Goal: Task Accomplishment & Management: Use online tool/utility

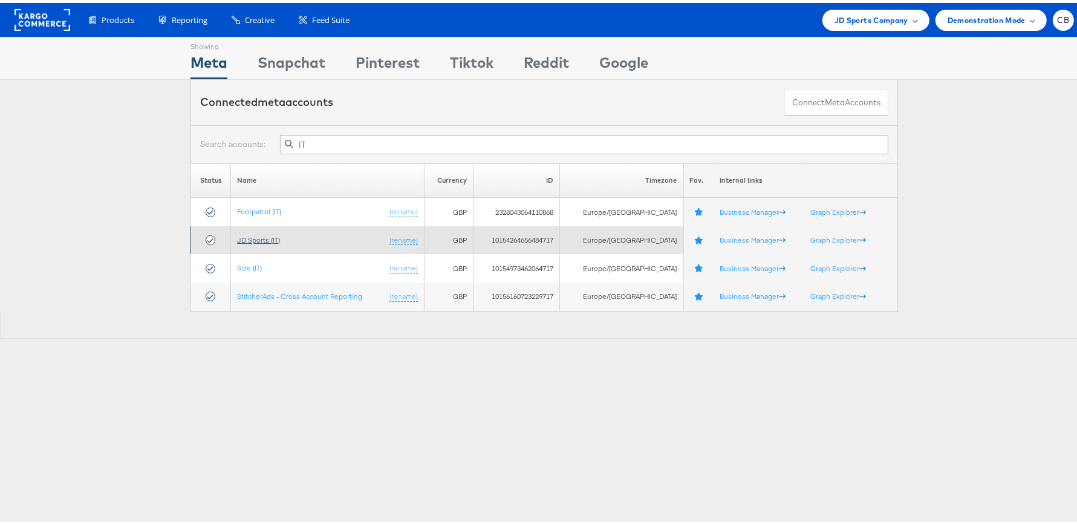
type input "IT"
click at [263, 235] on link "JD Sports (IT)" at bounding box center [258, 236] width 43 height 9
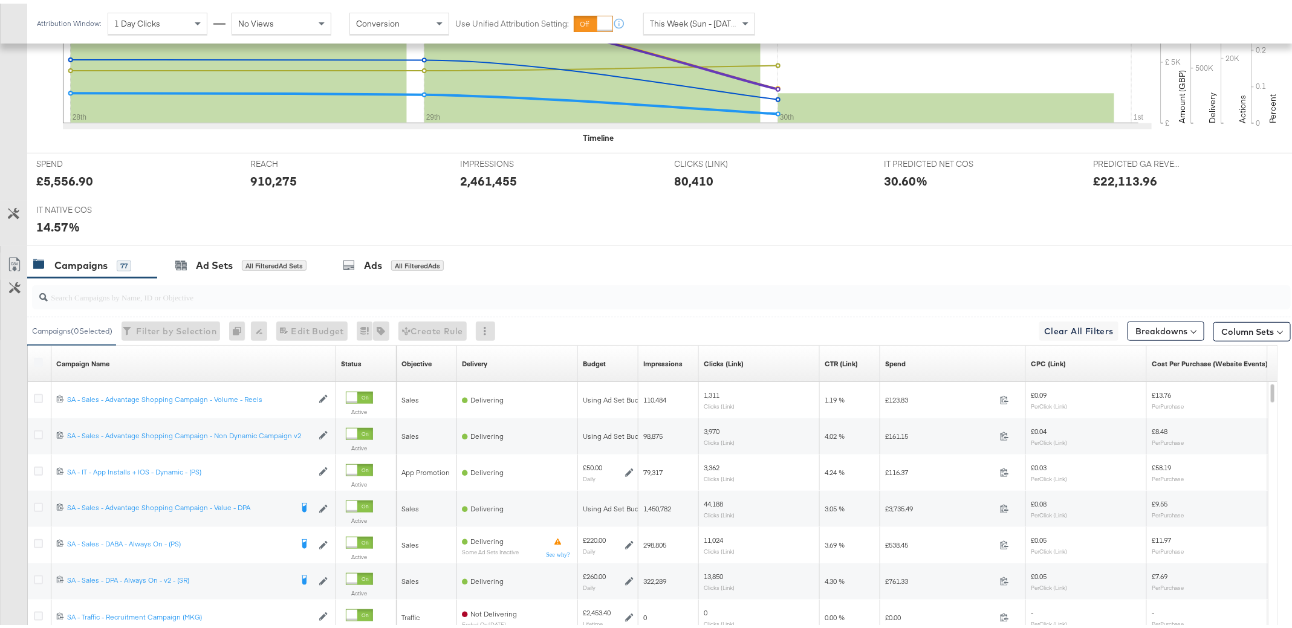
scroll to position [530, 0]
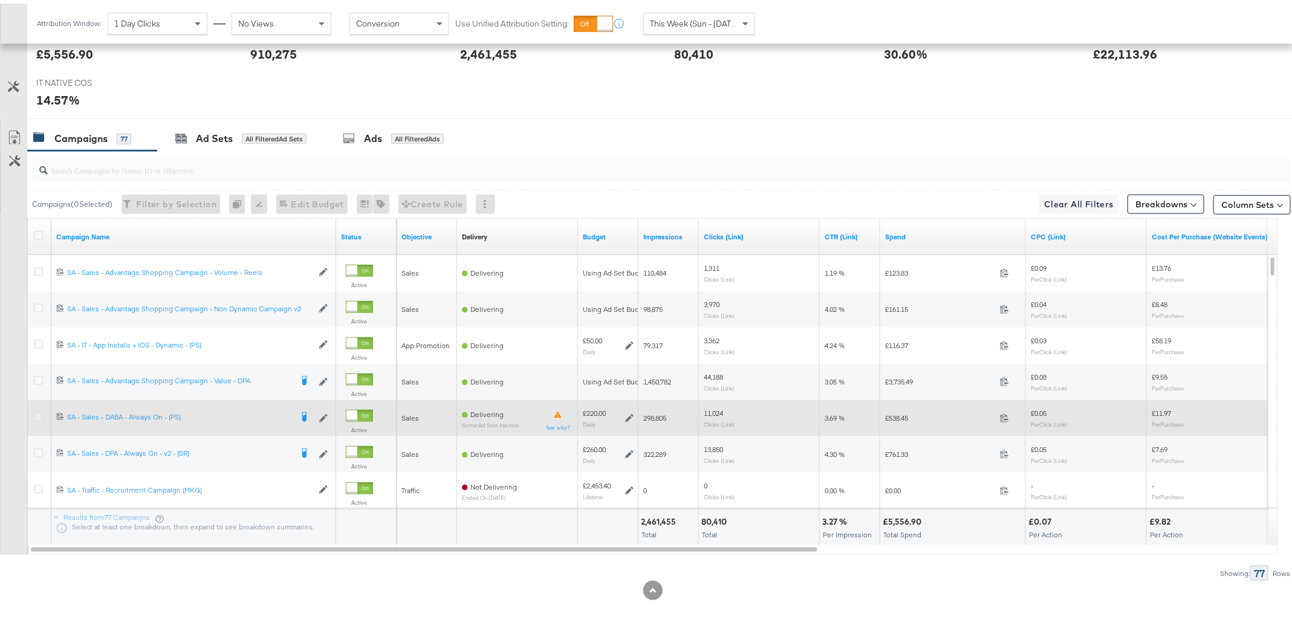
click at [41, 412] on icon at bounding box center [38, 413] width 9 height 9
click at [0, 0] on input "checkbox" at bounding box center [0, 0] width 0 height 0
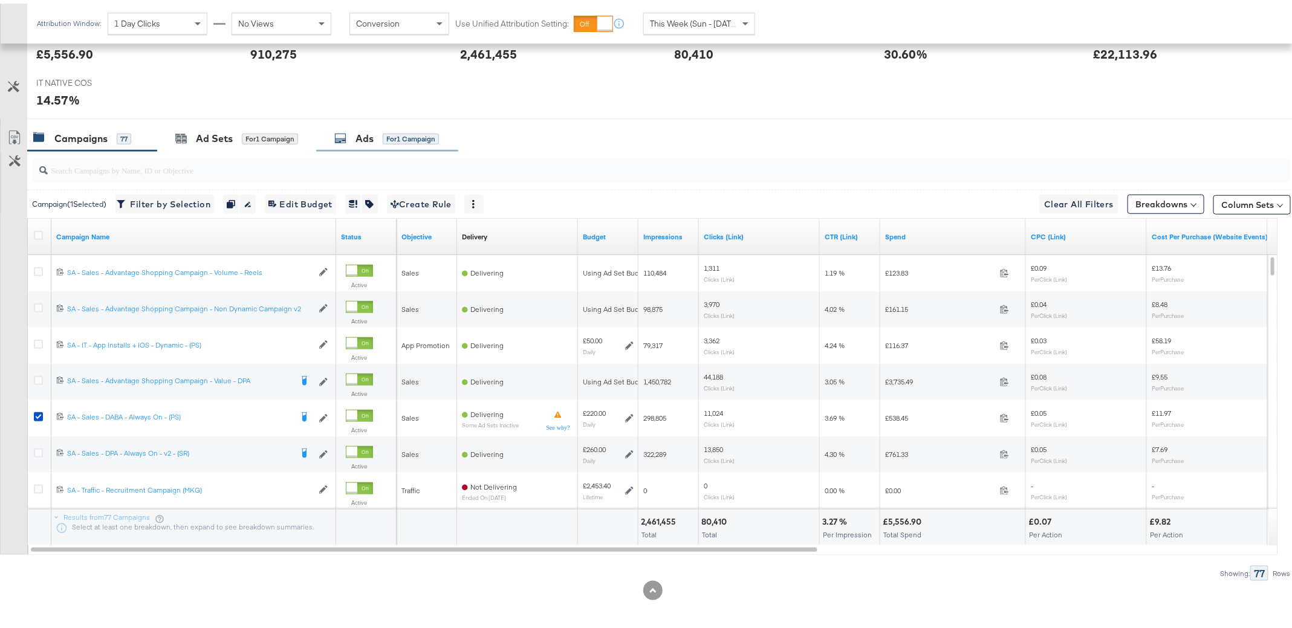
click at [381, 131] on div "Ads for 1 Campaign" at bounding box center [386, 135] width 105 height 14
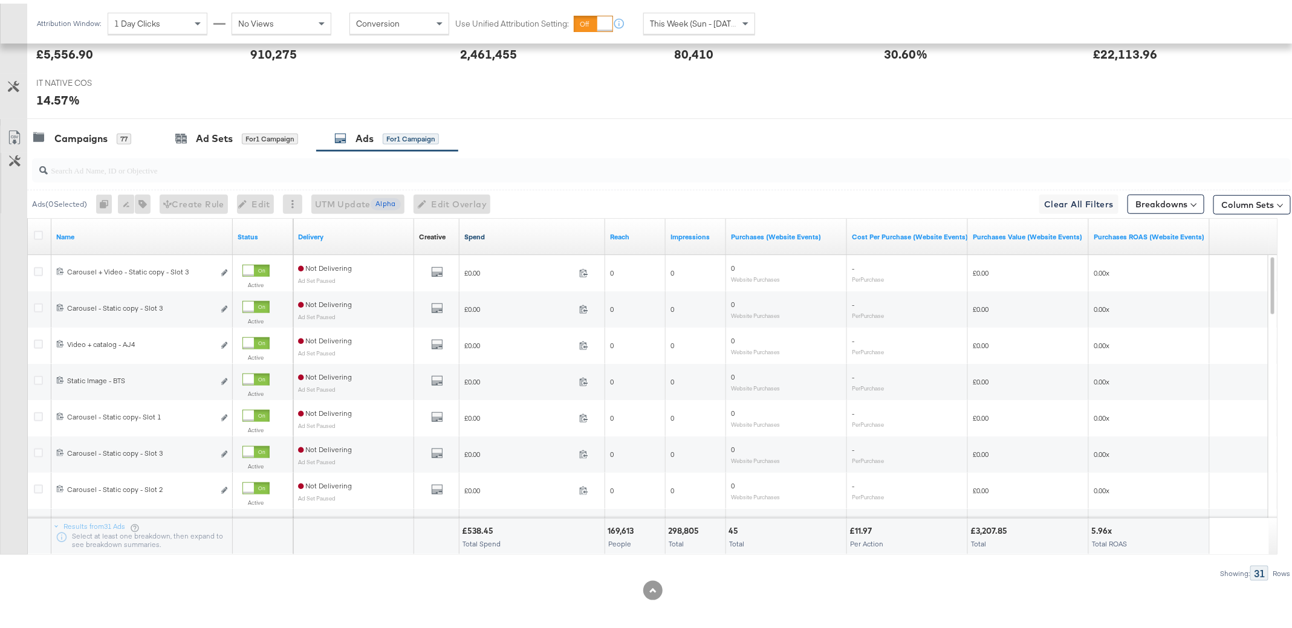
click at [476, 233] on link "Spend" at bounding box center [532, 234] width 136 height 10
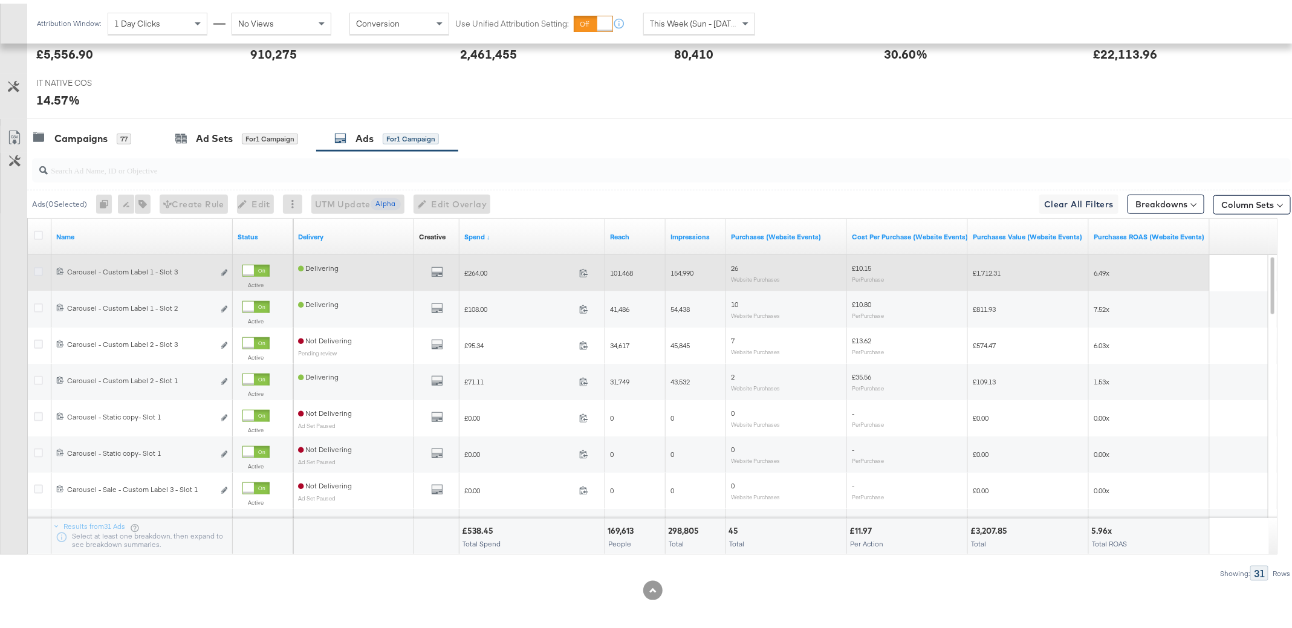
click at [38, 268] on icon at bounding box center [38, 268] width 9 height 9
click at [0, 0] on input "checkbox" at bounding box center [0, 0] width 0 height 0
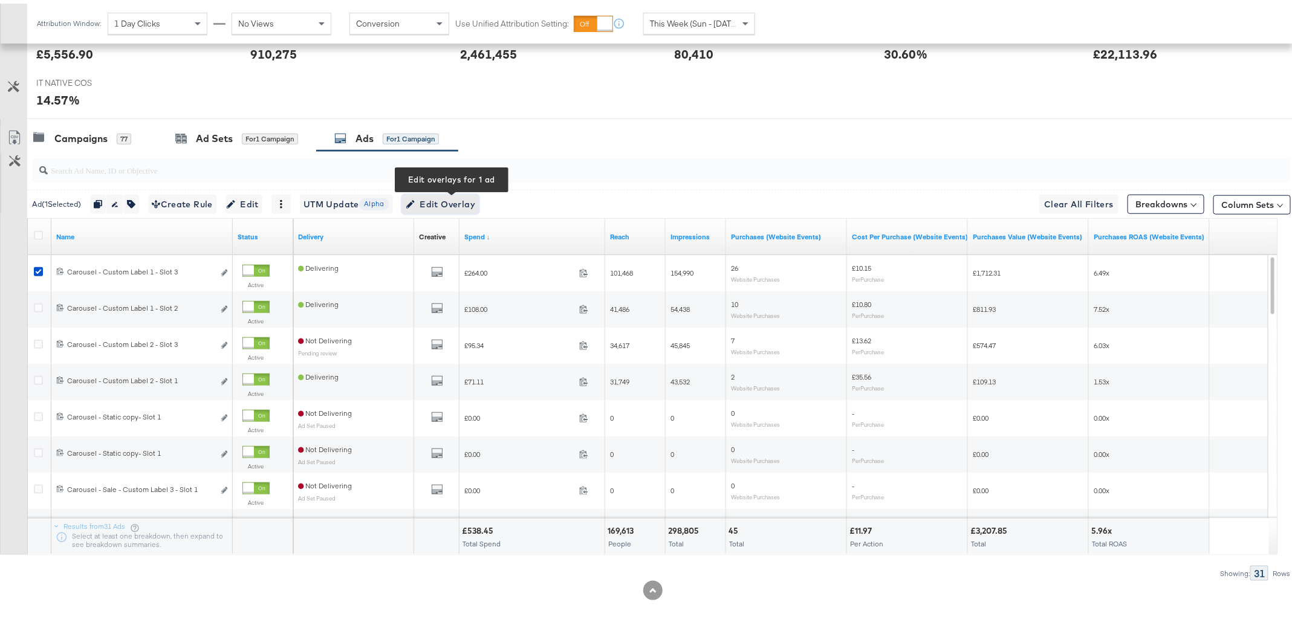
click at [436, 198] on span "Edit Overlay Edit overlays for 1 ad" at bounding box center [441, 200] width 70 height 15
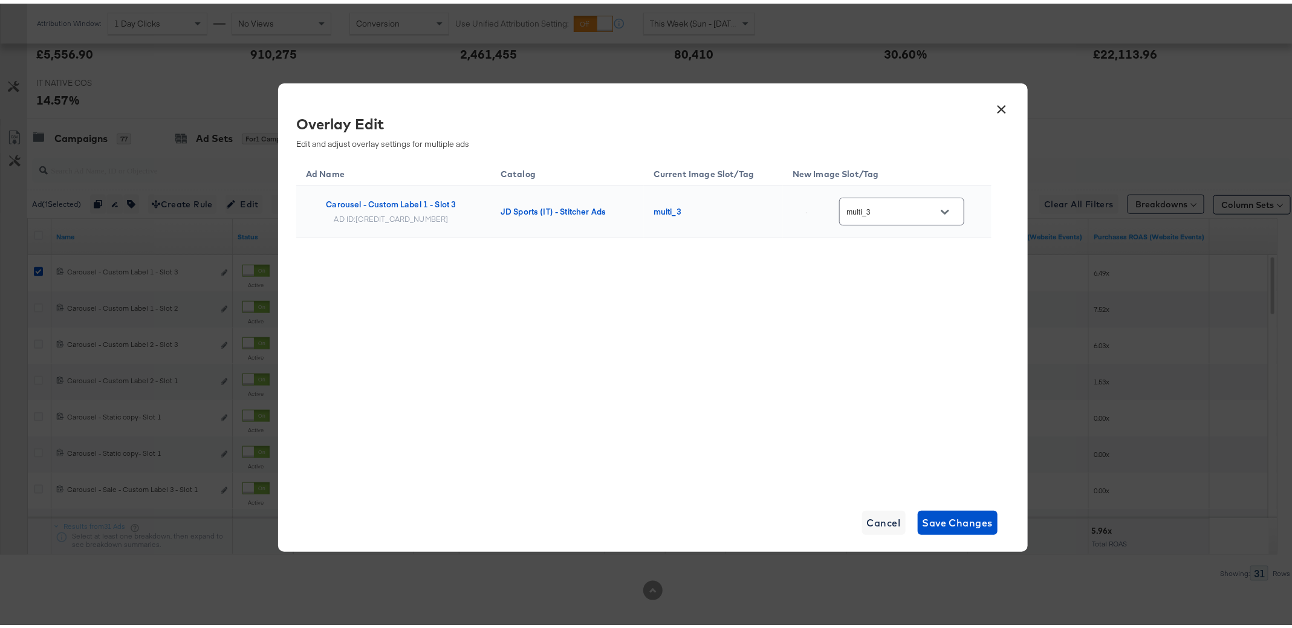
click at [996, 103] on button "×" at bounding box center [1002, 103] width 22 height 22
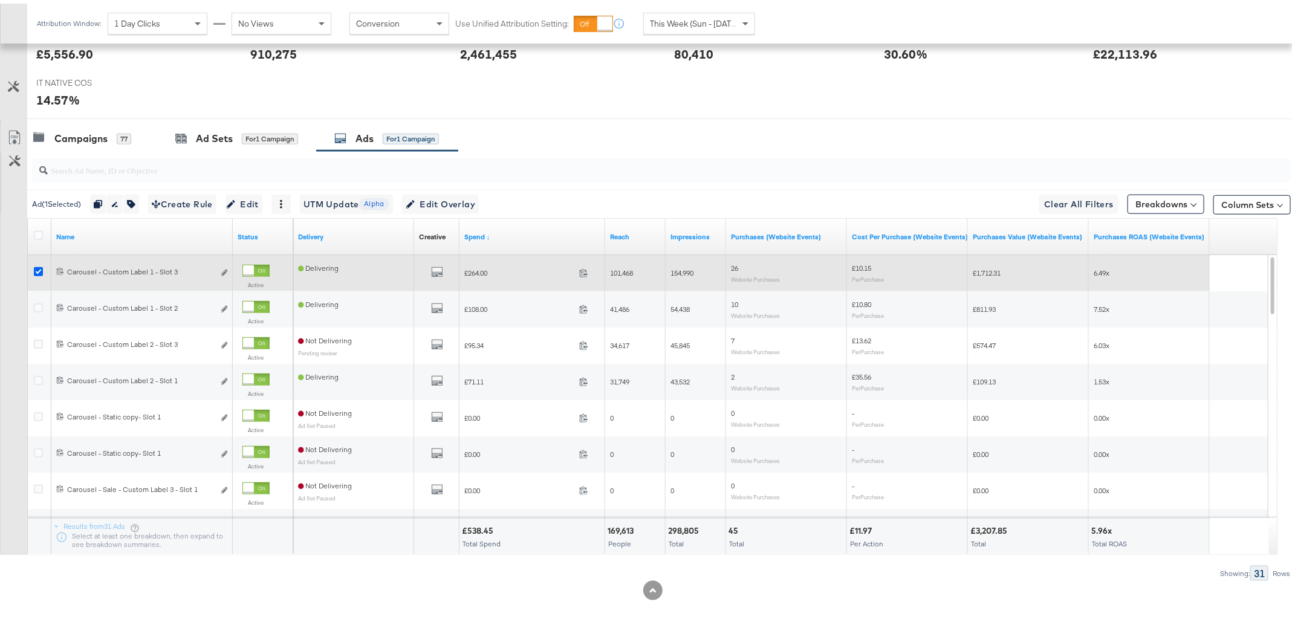
click at [40, 265] on icon at bounding box center [38, 268] width 9 height 9
click at [0, 0] on input "checkbox" at bounding box center [0, 0] width 0 height 0
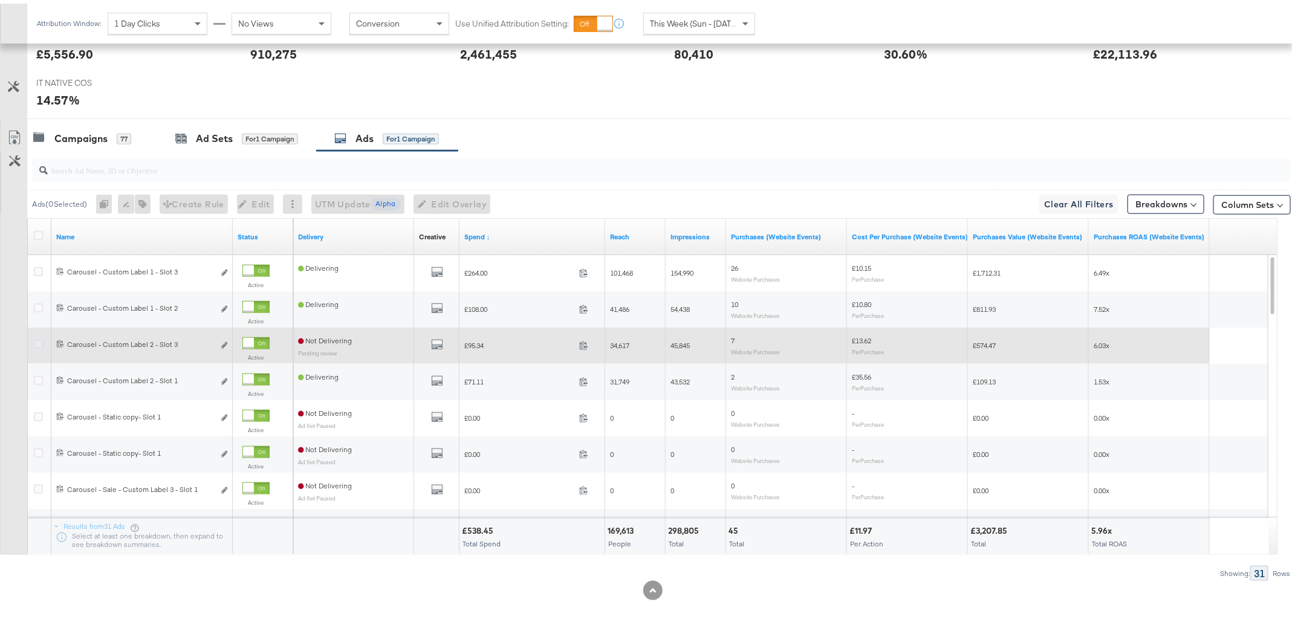
click at [39, 337] on icon at bounding box center [38, 340] width 9 height 9
click at [0, 0] on input "checkbox" at bounding box center [0, 0] width 0 height 0
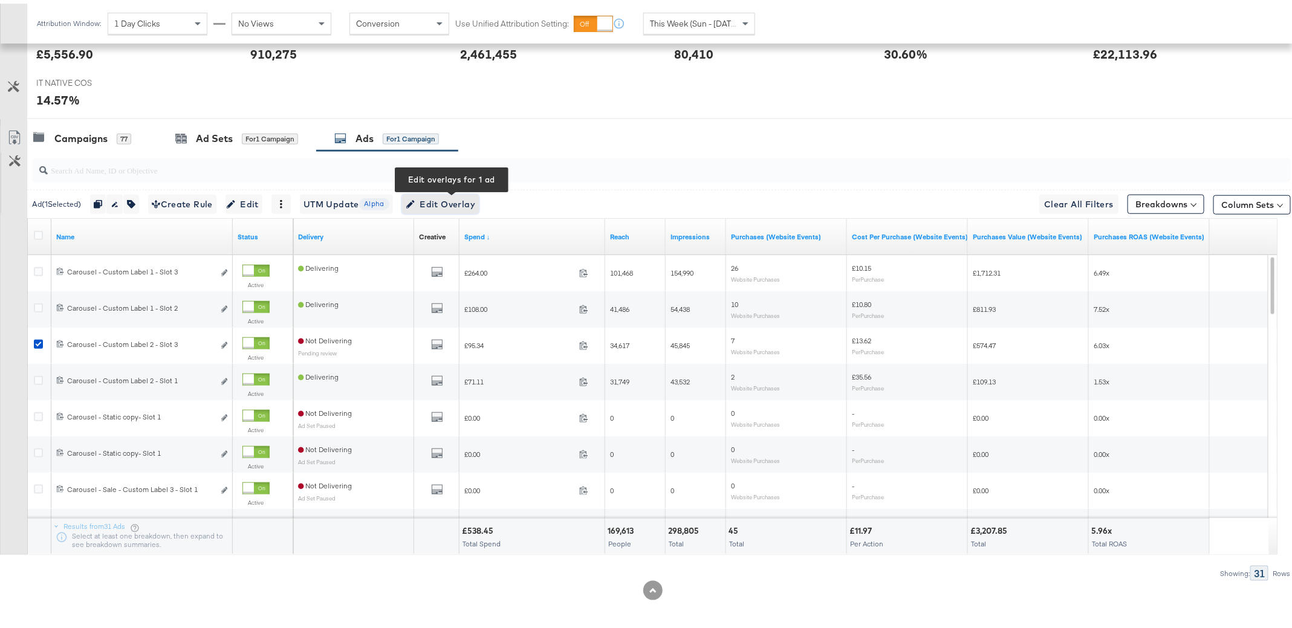
click at [449, 201] on span "Edit Overlay Edit overlays for 1 ad" at bounding box center [441, 200] width 70 height 15
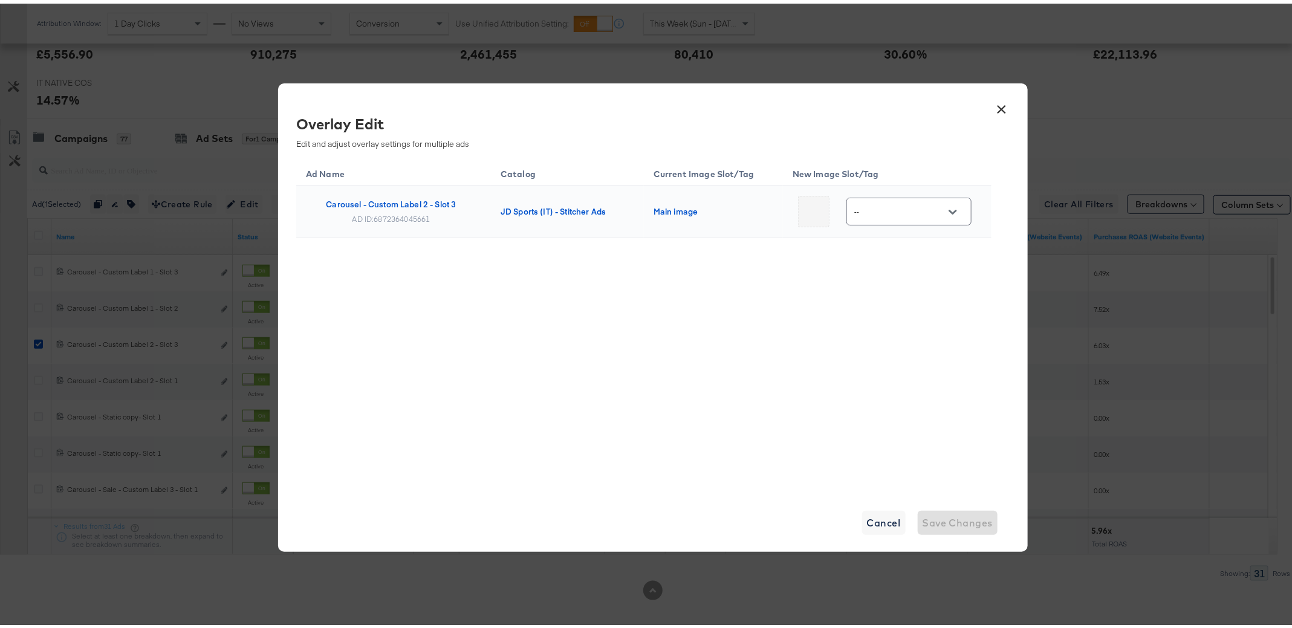
click at [946, 209] on button "Open" at bounding box center [953, 208] width 18 height 18
click at [881, 340] on div "multi_3" at bounding box center [905, 329] width 89 height 22
type input "multi_3"
click at [930, 517] on span "Save Changes" at bounding box center [958, 519] width 71 height 17
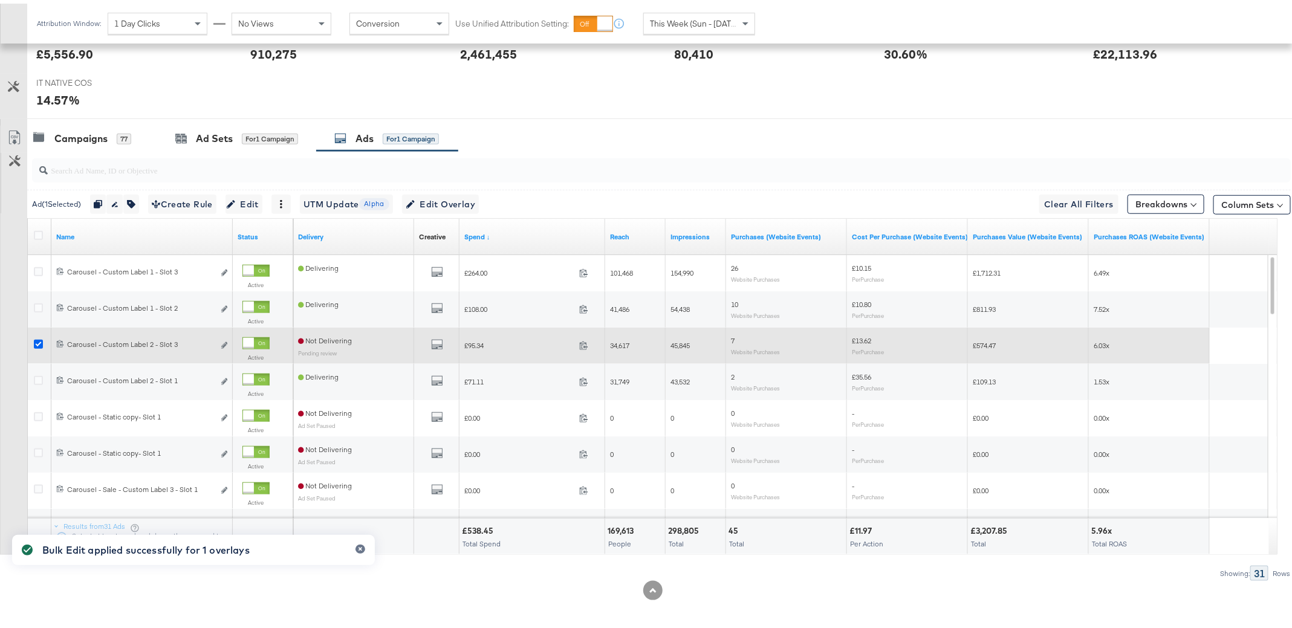
click at [38, 337] on icon at bounding box center [38, 340] width 9 height 9
click at [0, 0] on input "checkbox" at bounding box center [0, 0] width 0 height 0
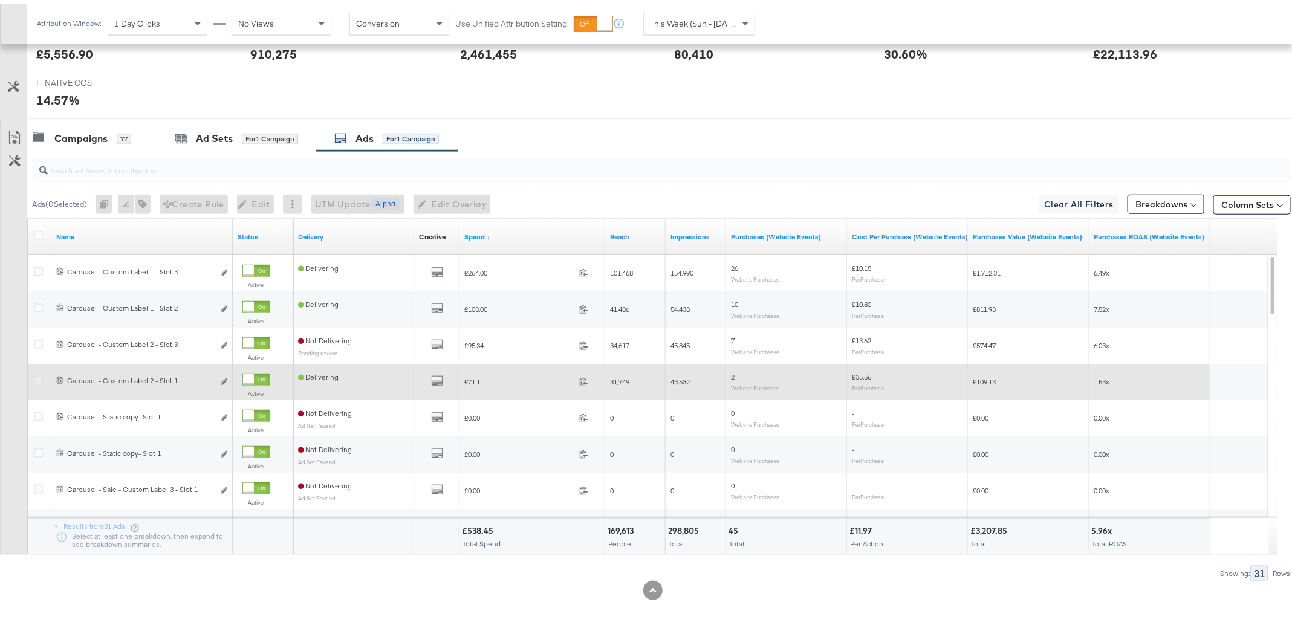
click at [38, 378] on icon at bounding box center [38, 376] width 9 height 9
click at [0, 0] on input "checkbox" at bounding box center [0, 0] width 0 height 0
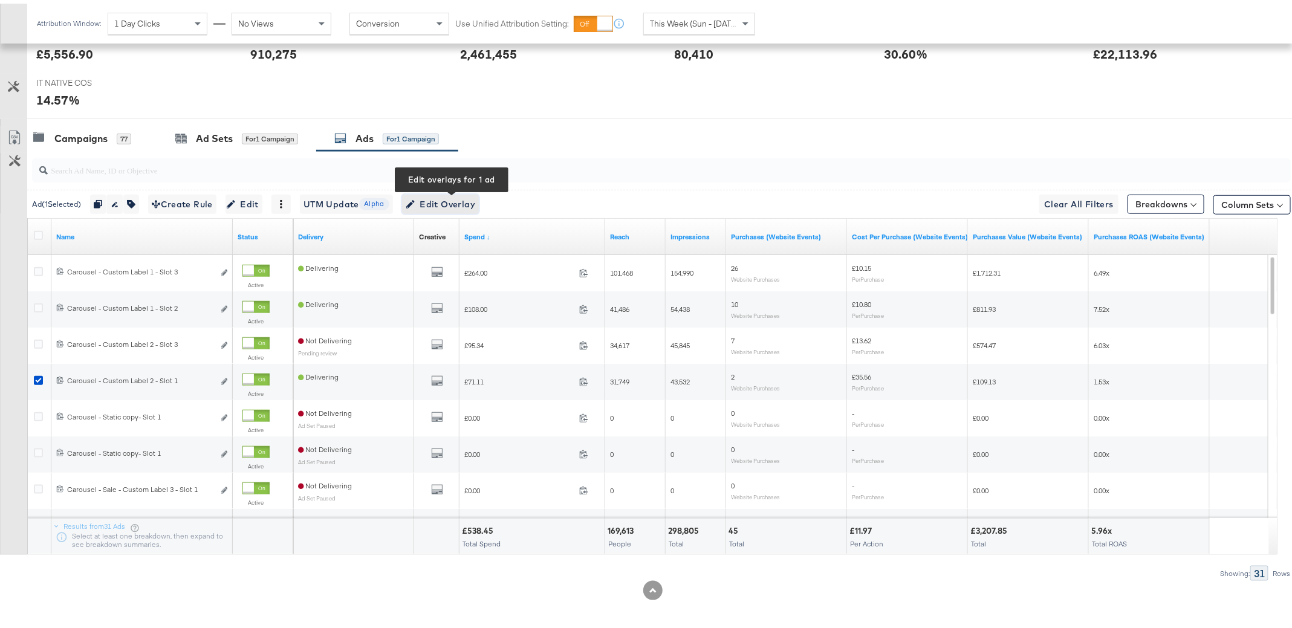
click at [462, 194] on span "Edit Overlay Edit overlays for 1 ad" at bounding box center [441, 200] width 70 height 15
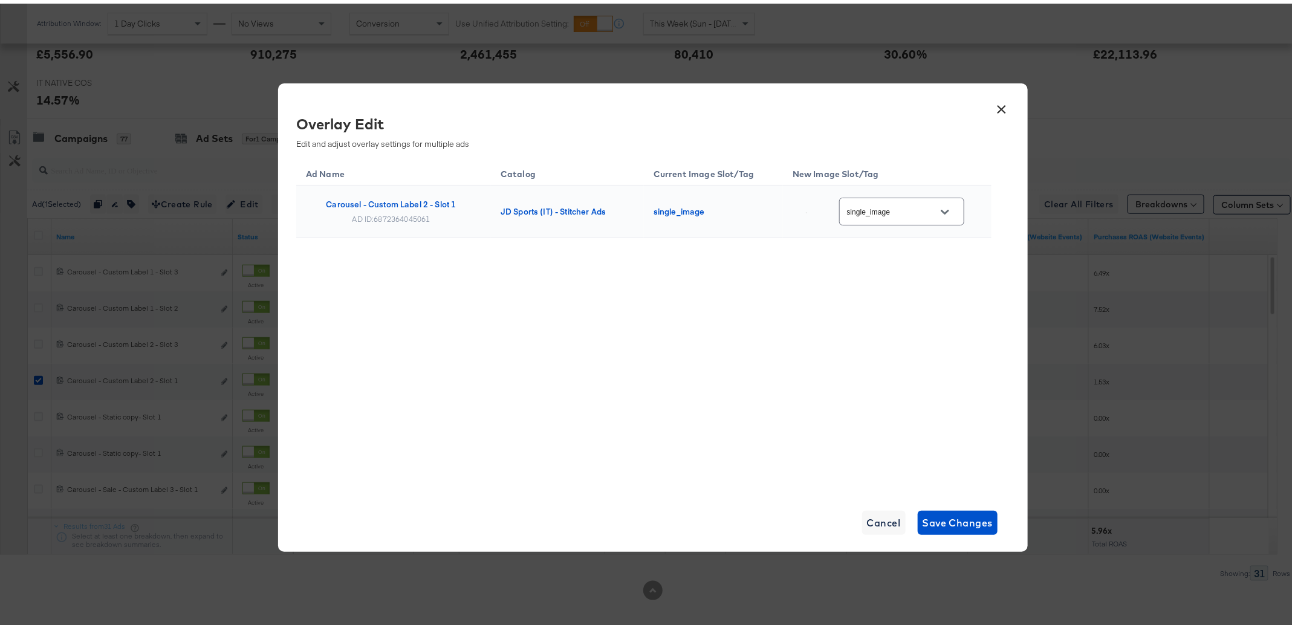
click at [991, 105] on button "×" at bounding box center [1002, 103] width 22 height 22
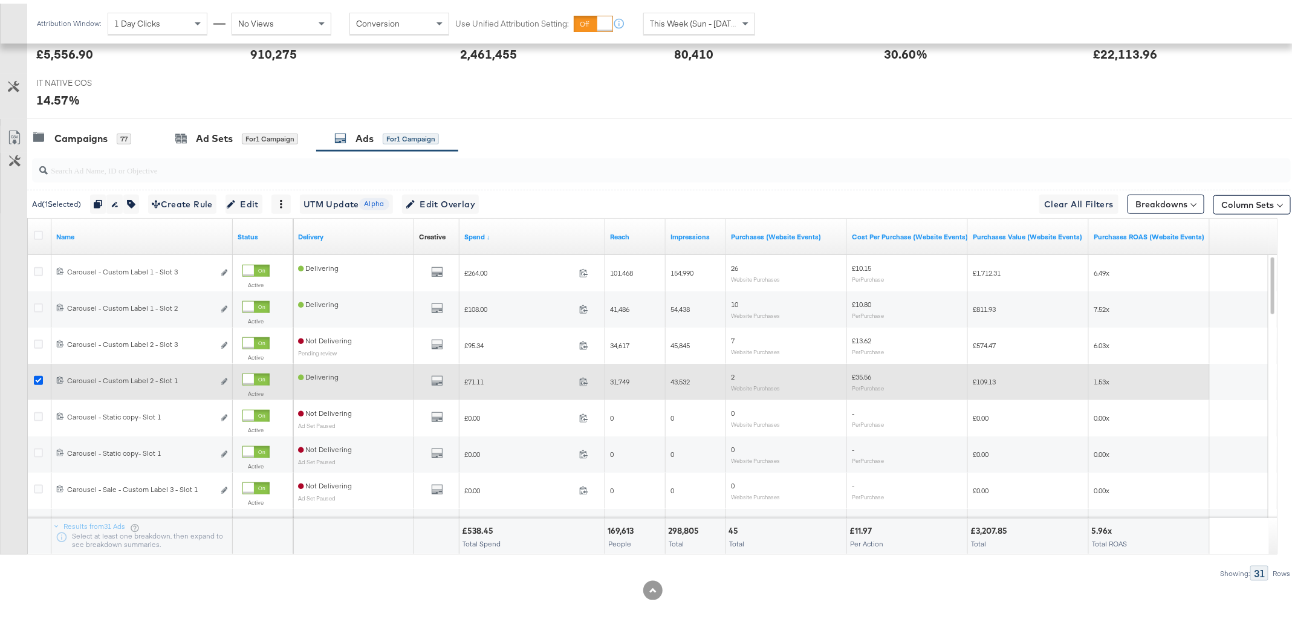
click at [38, 375] on icon at bounding box center [38, 376] width 9 height 9
click at [0, 0] on input "checkbox" at bounding box center [0, 0] width 0 height 0
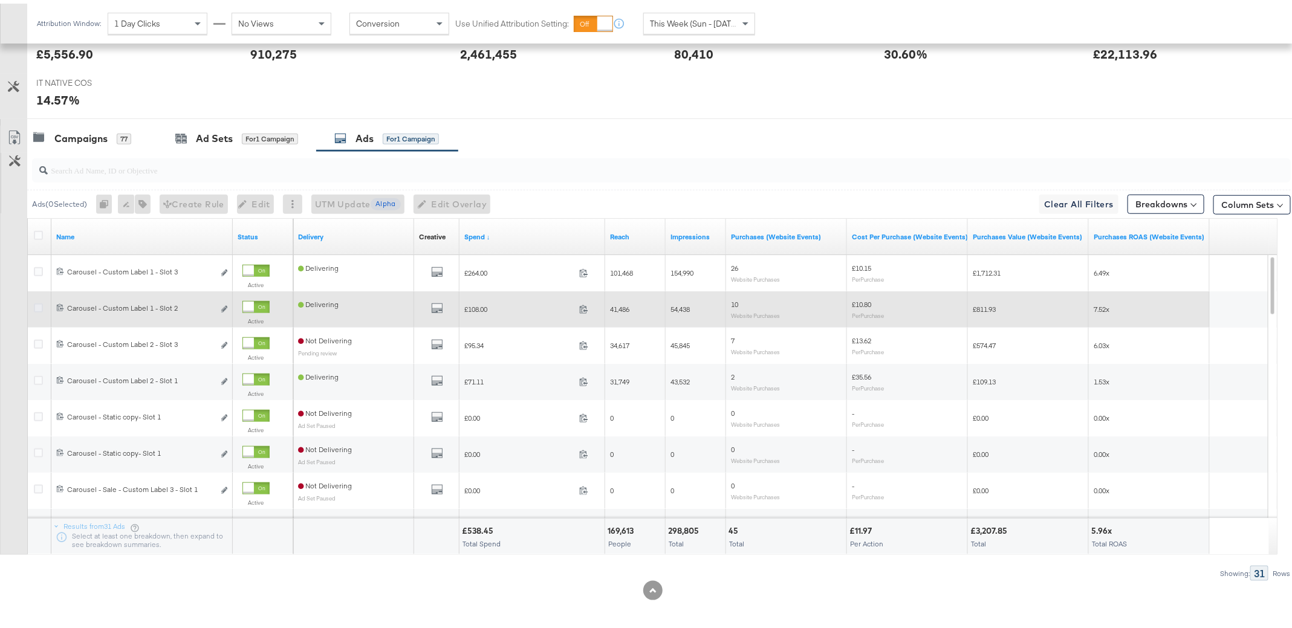
click at [41, 305] on icon at bounding box center [38, 304] width 9 height 9
click at [0, 0] on input "checkbox" at bounding box center [0, 0] width 0 height 0
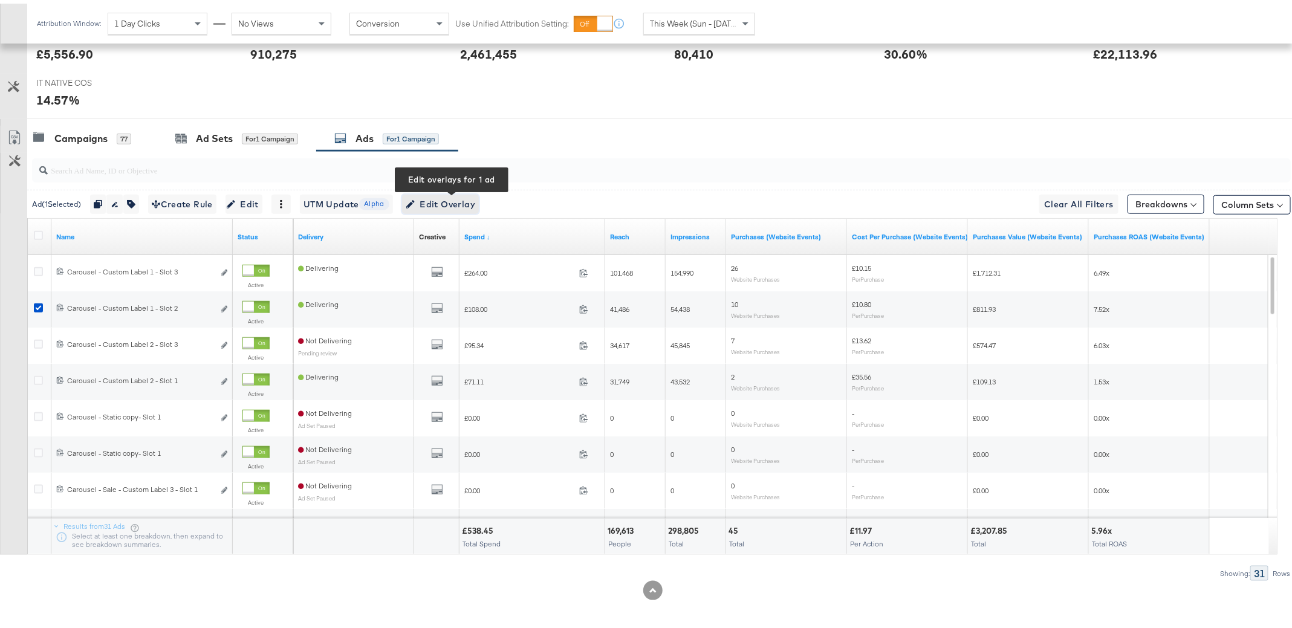
click at [467, 194] on span "Edit Overlay Edit overlays for 1 ad" at bounding box center [441, 200] width 70 height 15
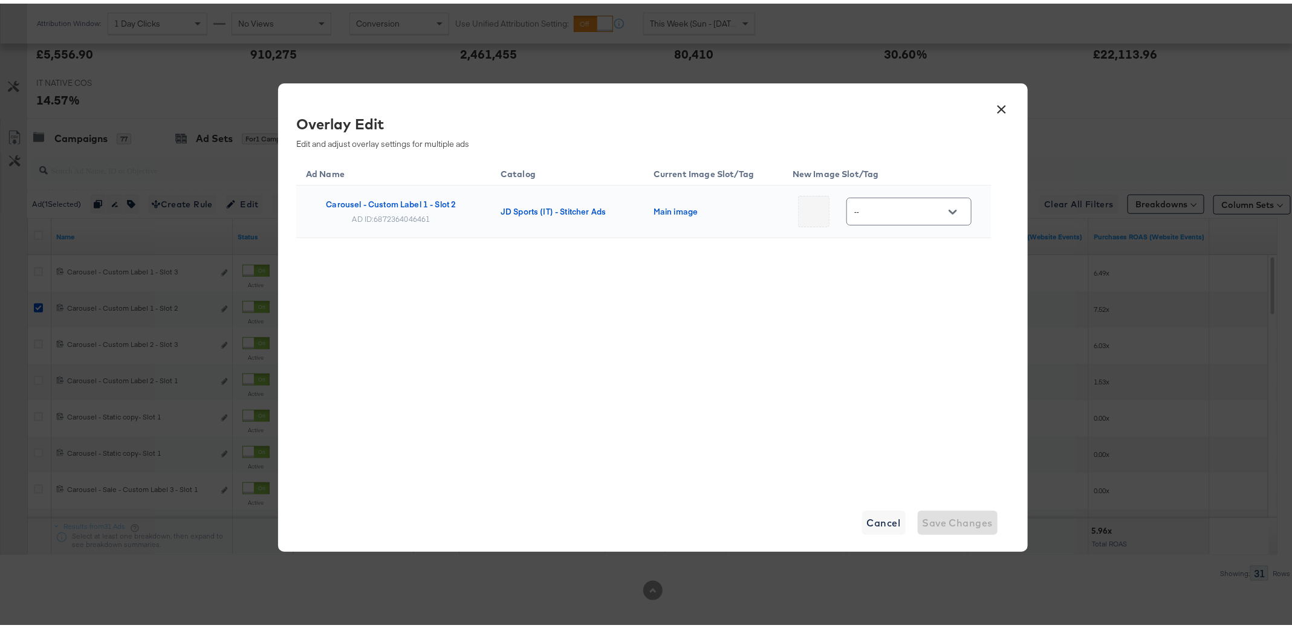
click at [952, 219] on div "--" at bounding box center [908, 207] width 125 height 27
click at [949, 210] on icon "Open" at bounding box center [953, 208] width 8 height 8
click at [893, 306] on div "multi_2" at bounding box center [902, 300] width 68 height 12
type input "multi_2"
click at [939, 521] on span "Save Changes" at bounding box center [958, 519] width 71 height 17
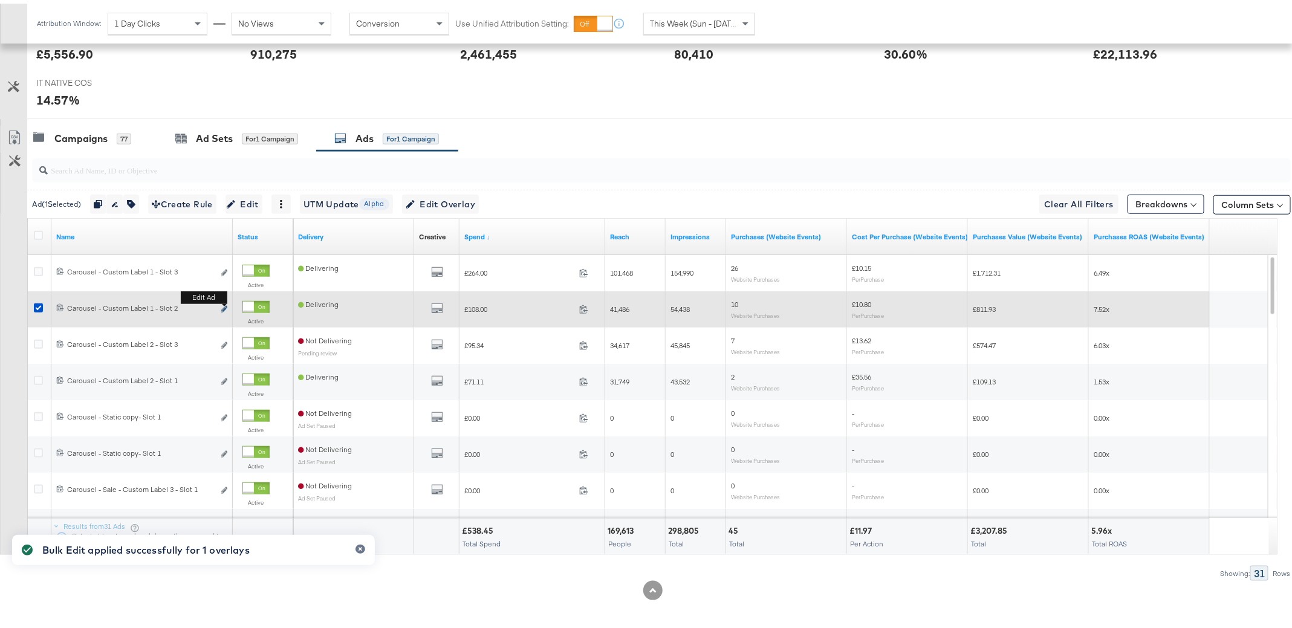
click at [224, 304] on icon "link" at bounding box center [224, 305] width 6 height 7
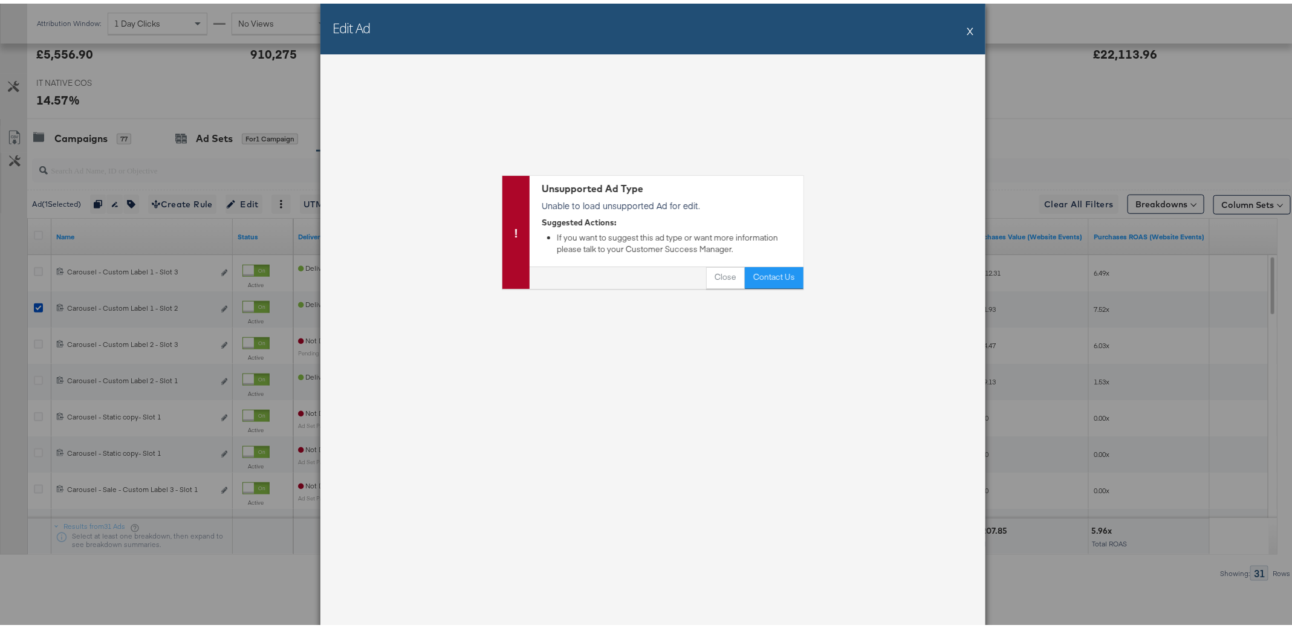
click at [967, 30] on button "X" at bounding box center [970, 27] width 7 height 24
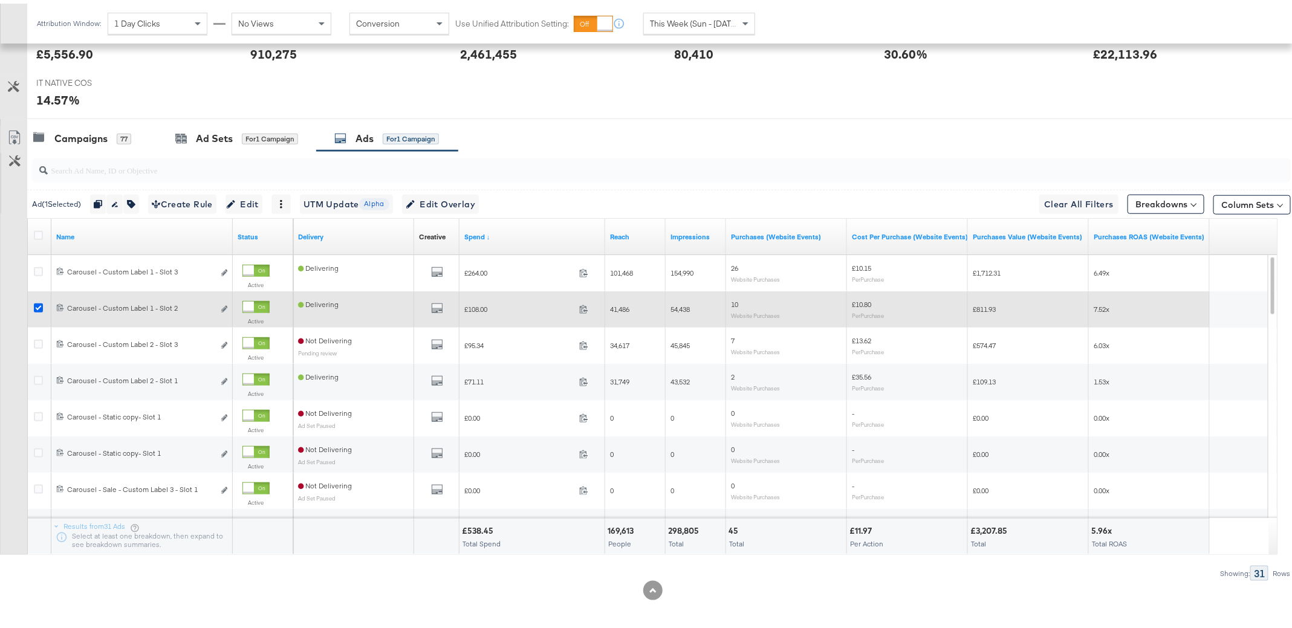
click at [39, 303] on icon at bounding box center [38, 304] width 9 height 9
click at [0, 0] on input "checkbox" at bounding box center [0, 0] width 0 height 0
click at [41, 303] on icon at bounding box center [38, 304] width 9 height 9
click at [0, 0] on input "checkbox" at bounding box center [0, 0] width 0 height 0
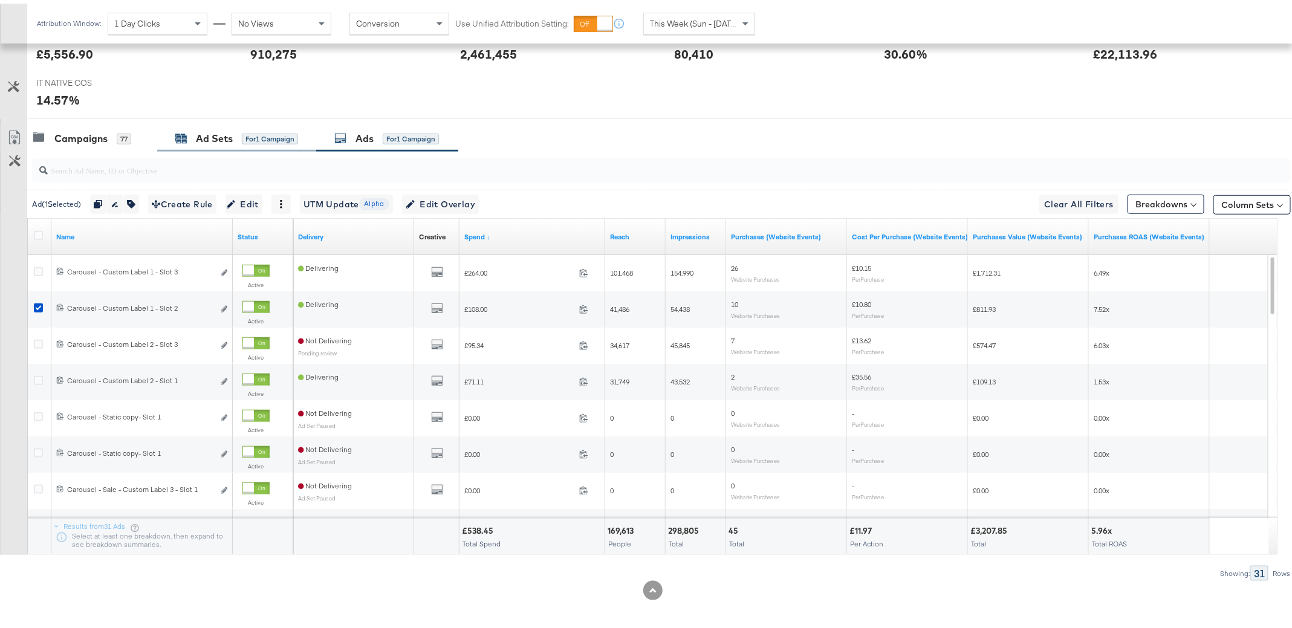
click at [224, 133] on div "Ad Sets" at bounding box center [214, 135] width 37 height 14
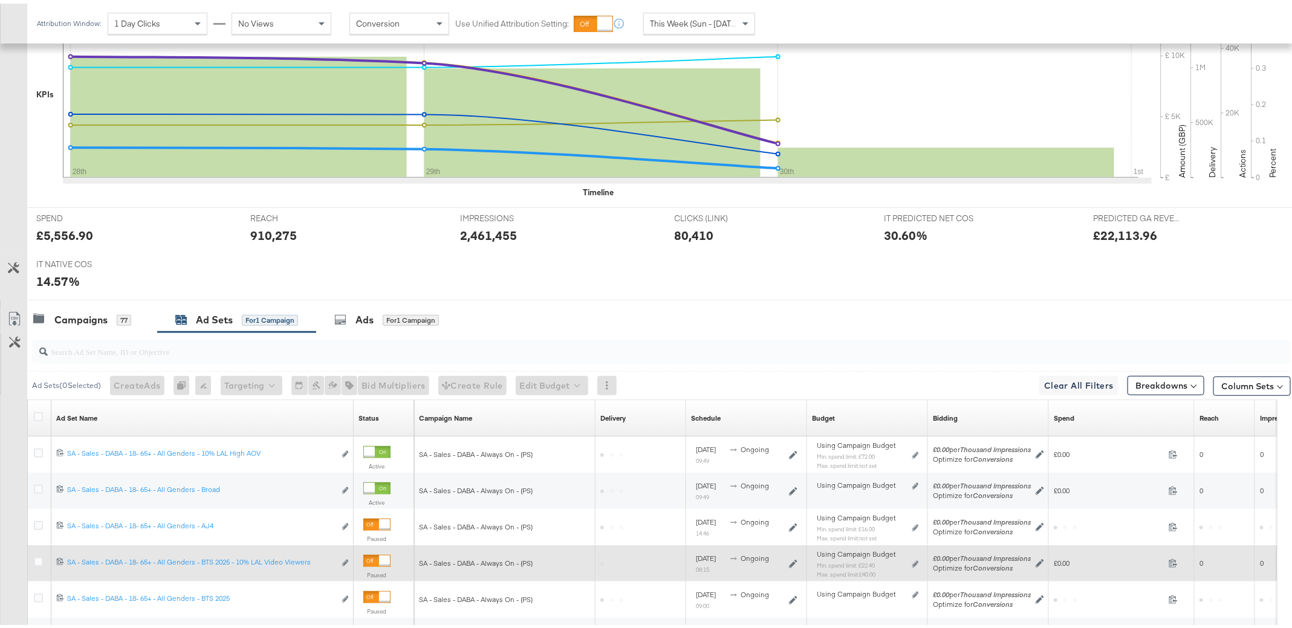
scroll to position [493, 0]
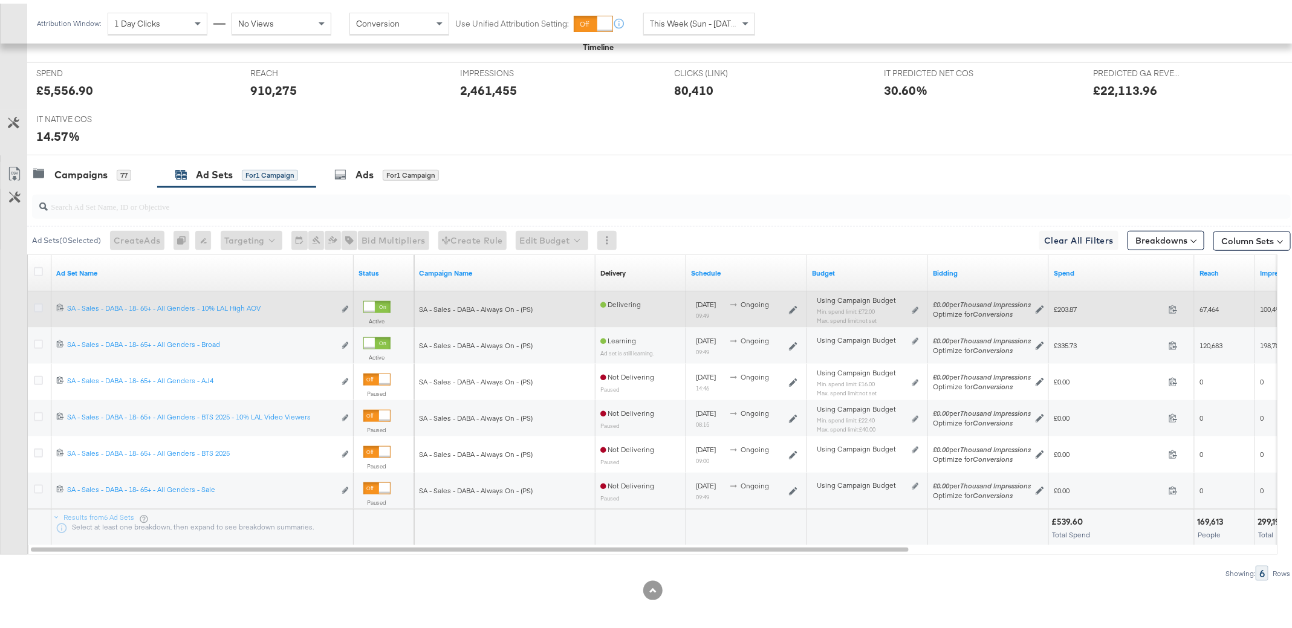
click at [39, 303] on icon at bounding box center [38, 304] width 9 height 9
click at [0, 0] on input "checkbox" at bounding box center [0, 0] width 0 height 0
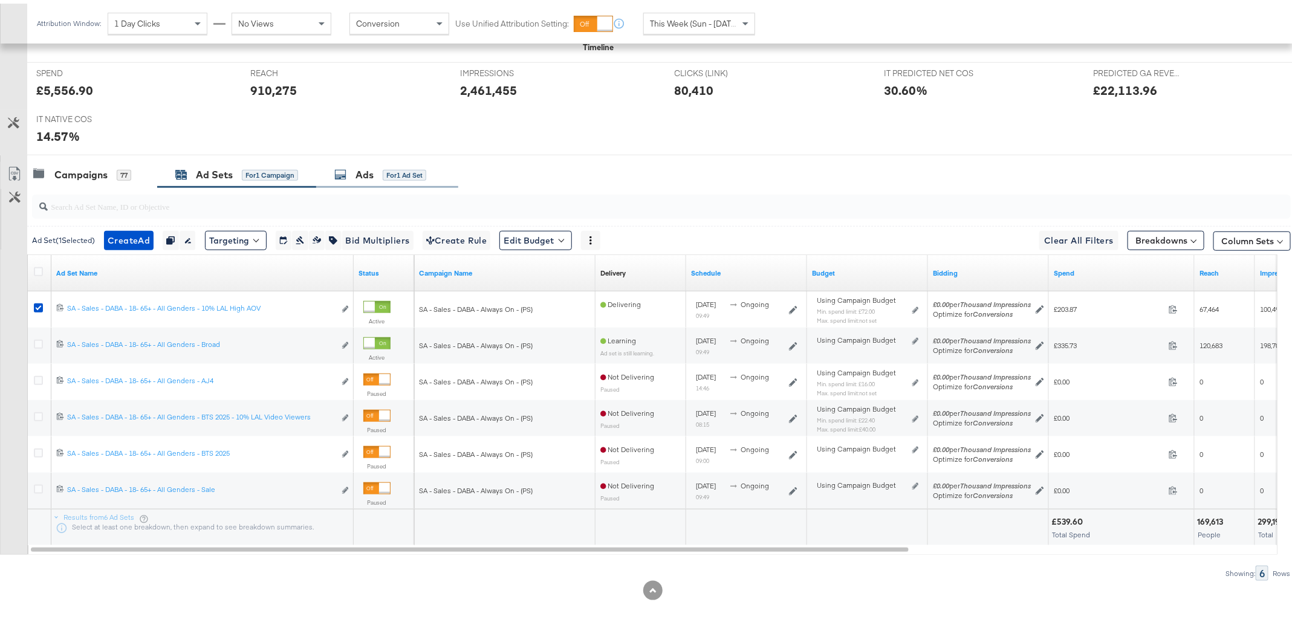
click at [364, 164] on div "Ads" at bounding box center [364, 171] width 18 height 14
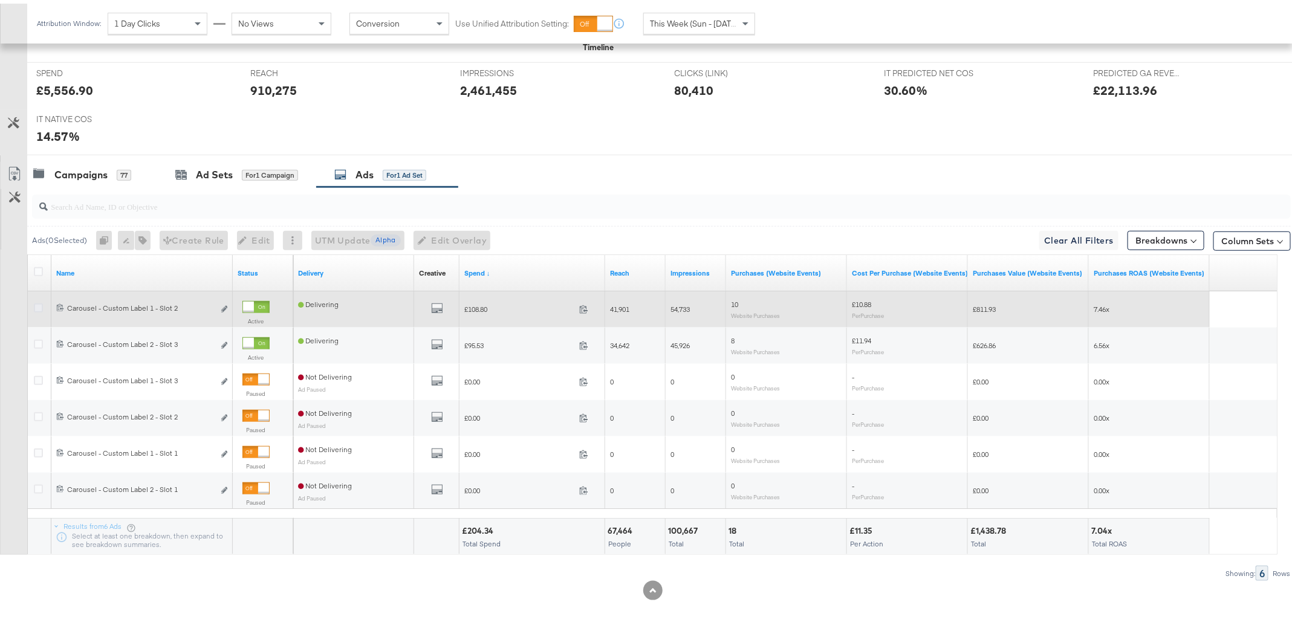
click at [40, 303] on icon at bounding box center [38, 304] width 9 height 9
click at [0, 0] on input "checkbox" at bounding box center [0, 0] width 0 height 0
click at [223, 303] on icon "link" at bounding box center [224, 305] width 6 height 7
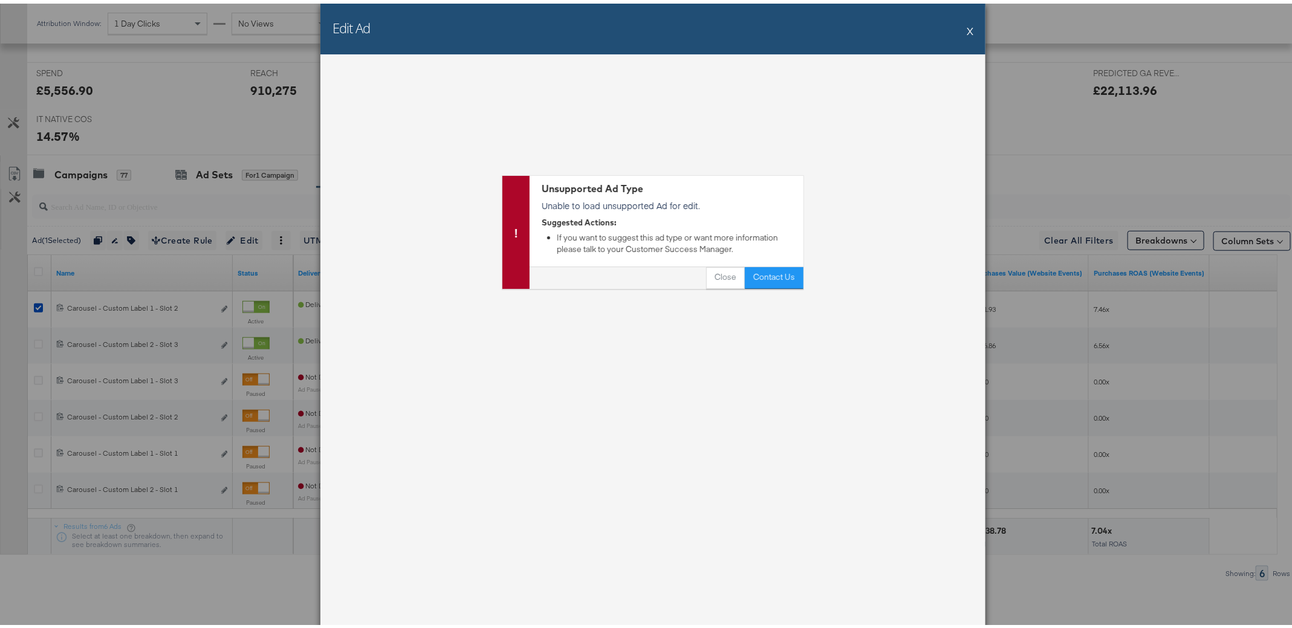
click at [967, 27] on div "Edit Ad X" at bounding box center [652, 25] width 665 height 51
click at [967, 30] on button "X" at bounding box center [970, 27] width 7 height 24
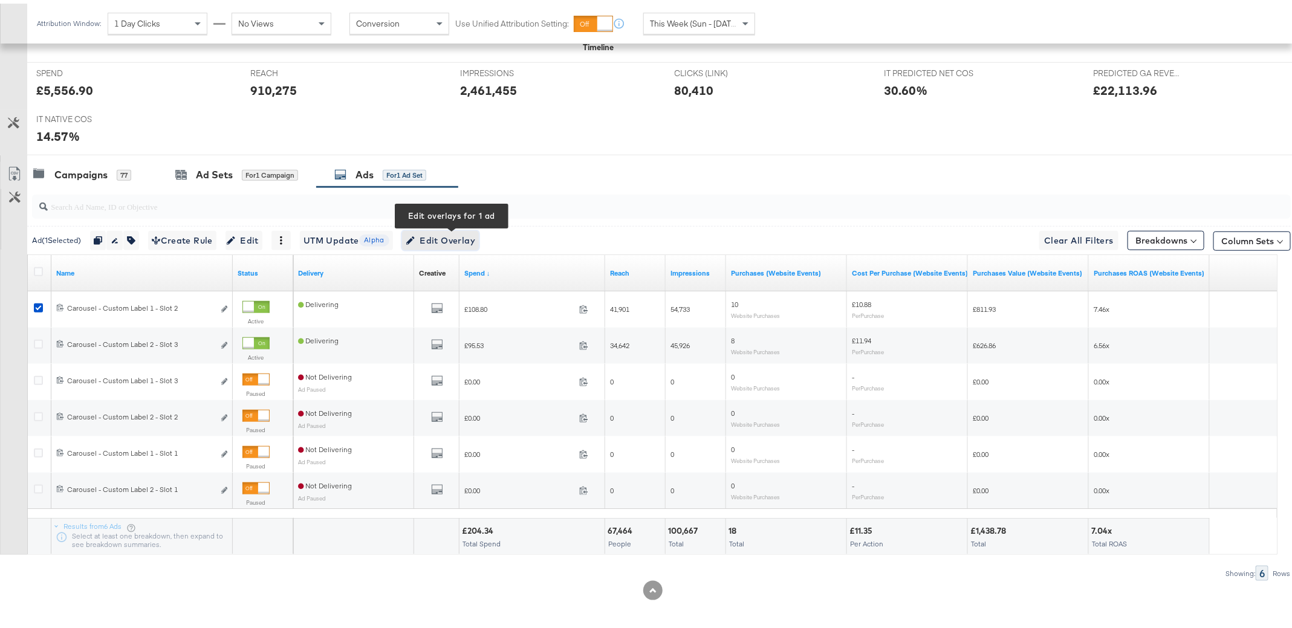
click at [471, 232] on span "Edit Overlay Edit overlays for 1 ad" at bounding box center [441, 237] width 70 height 15
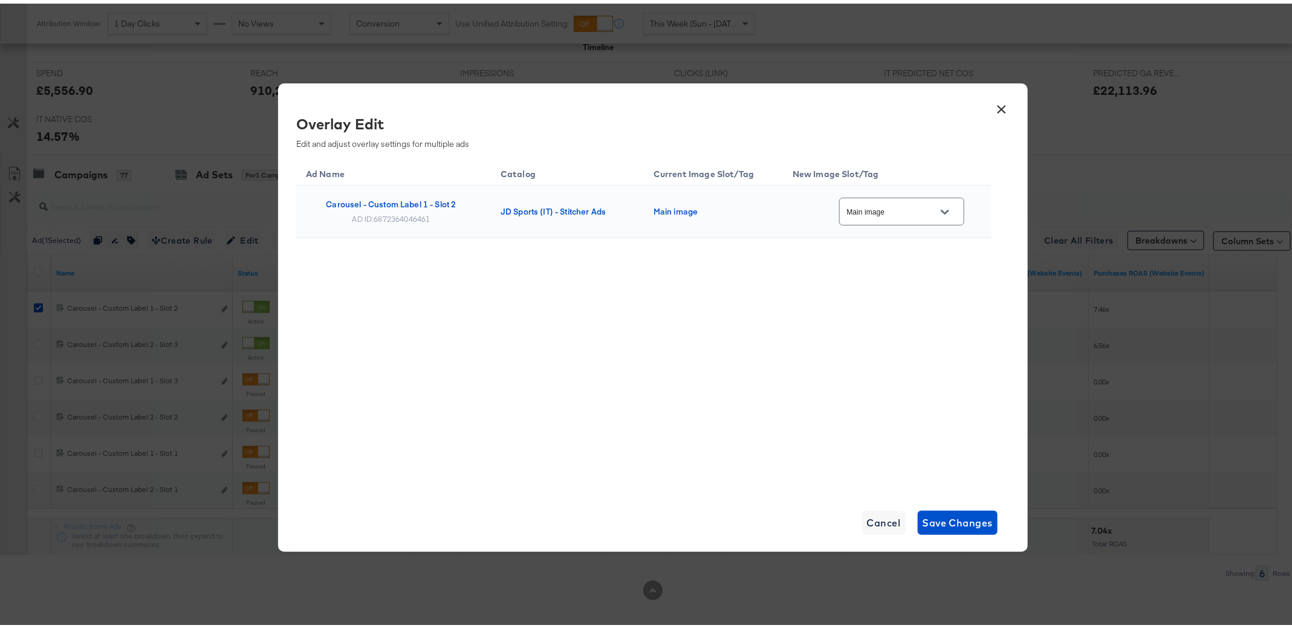
click at [993, 110] on button "×" at bounding box center [1002, 103] width 22 height 22
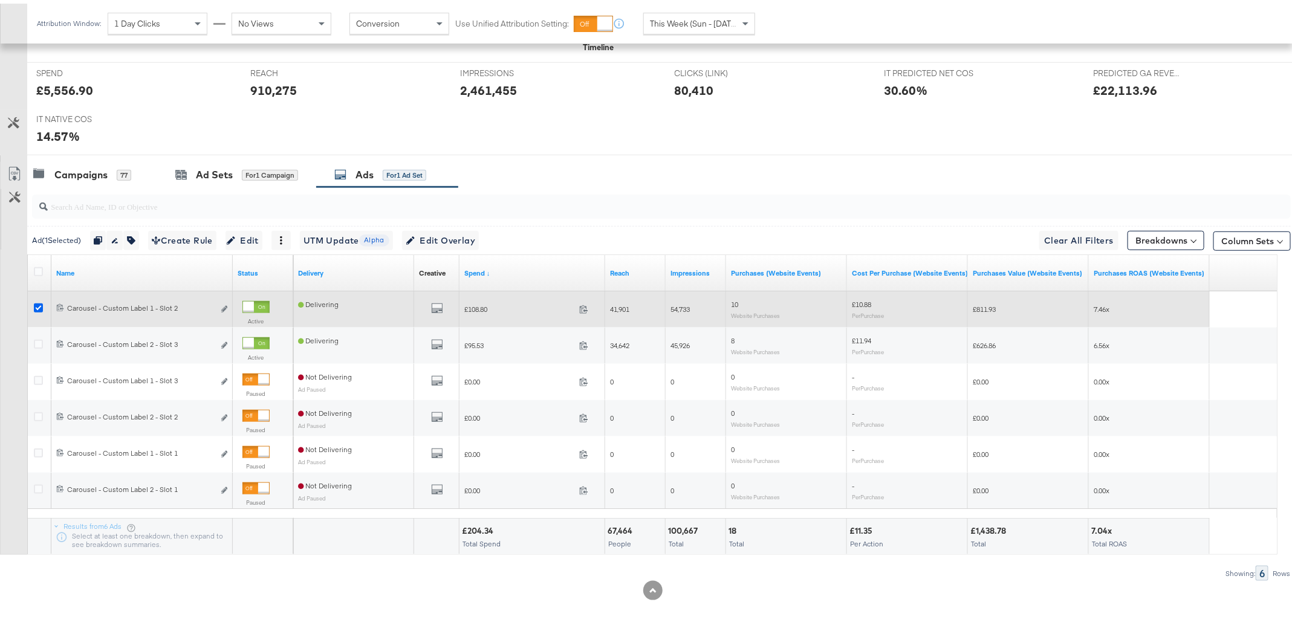
click at [39, 301] on icon at bounding box center [38, 304] width 9 height 9
click at [0, 0] on input "checkbox" at bounding box center [0, 0] width 0 height 0
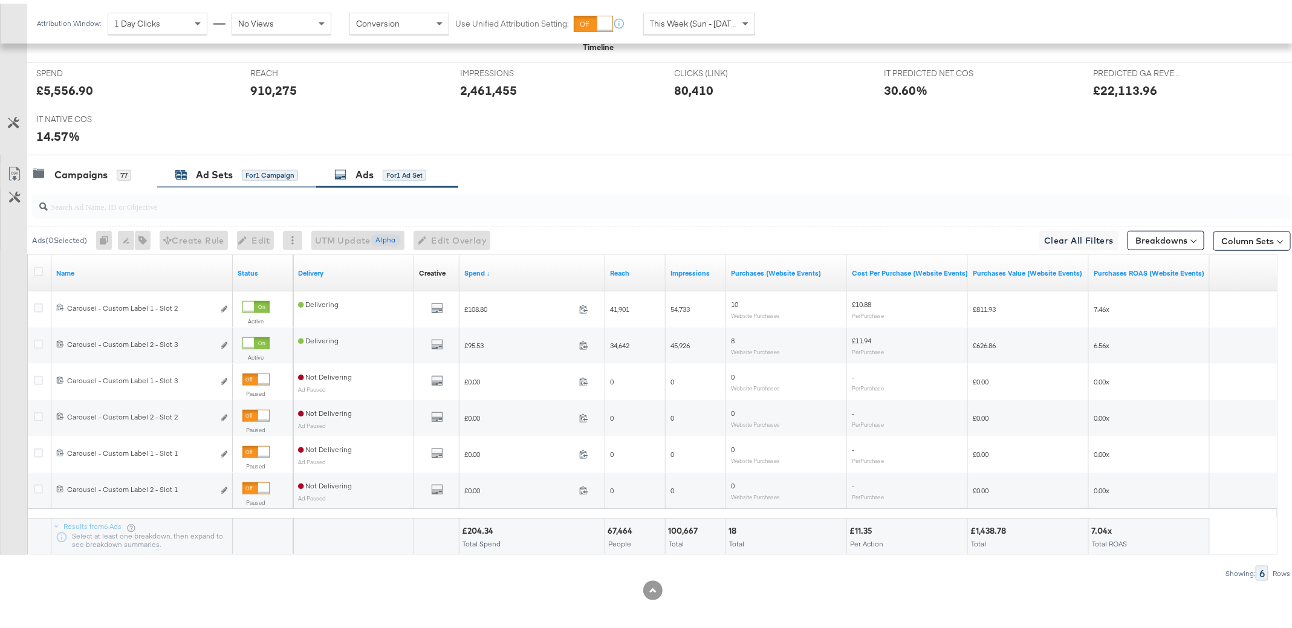
click at [208, 166] on div "Ad Sets" at bounding box center [214, 171] width 37 height 14
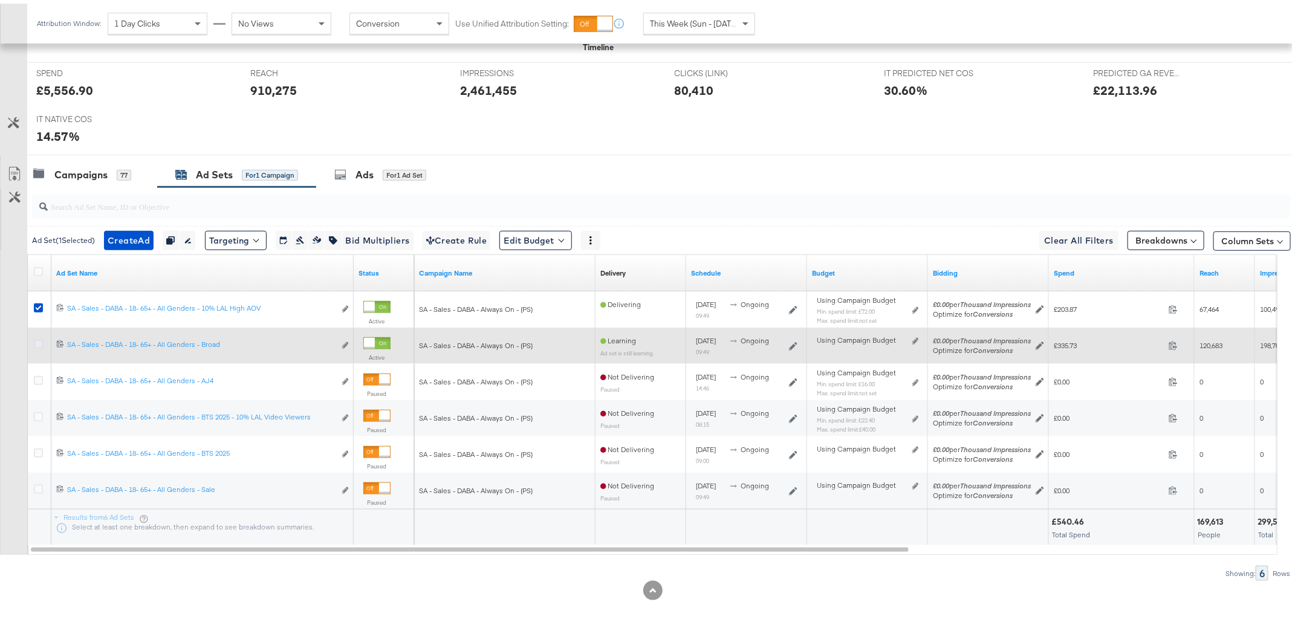
click at [38, 339] on icon at bounding box center [38, 340] width 9 height 9
click at [0, 0] on input "checkbox" at bounding box center [0, 0] width 0 height 0
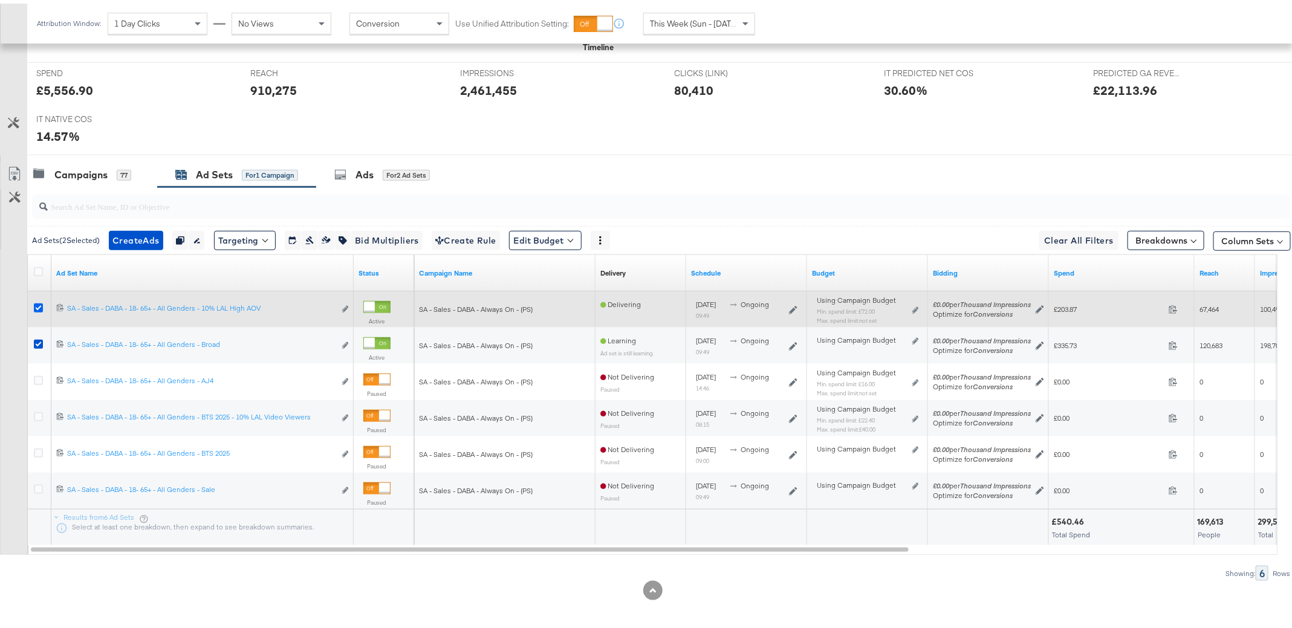
click at [36, 302] on icon at bounding box center [38, 304] width 9 height 9
click at [0, 0] on input "checkbox" at bounding box center [0, 0] width 0 height 0
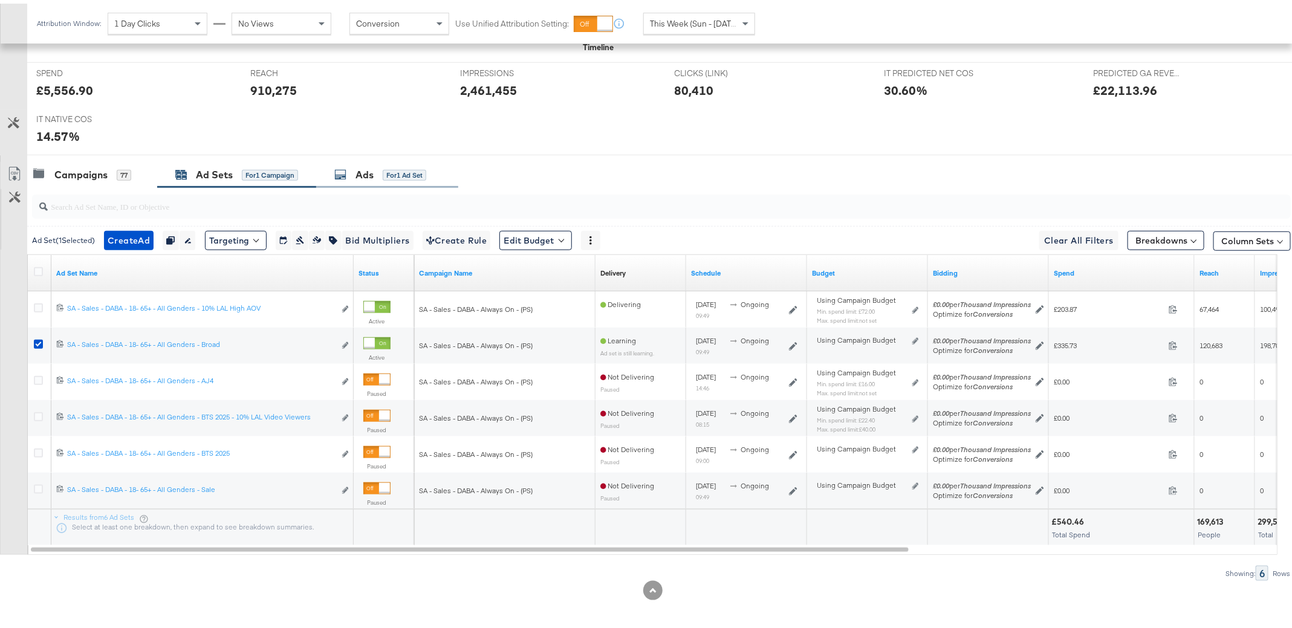
click at [376, 164] on div "Ads for 1 Ad Set" at bounding box center [380, 171] width 92 height 14
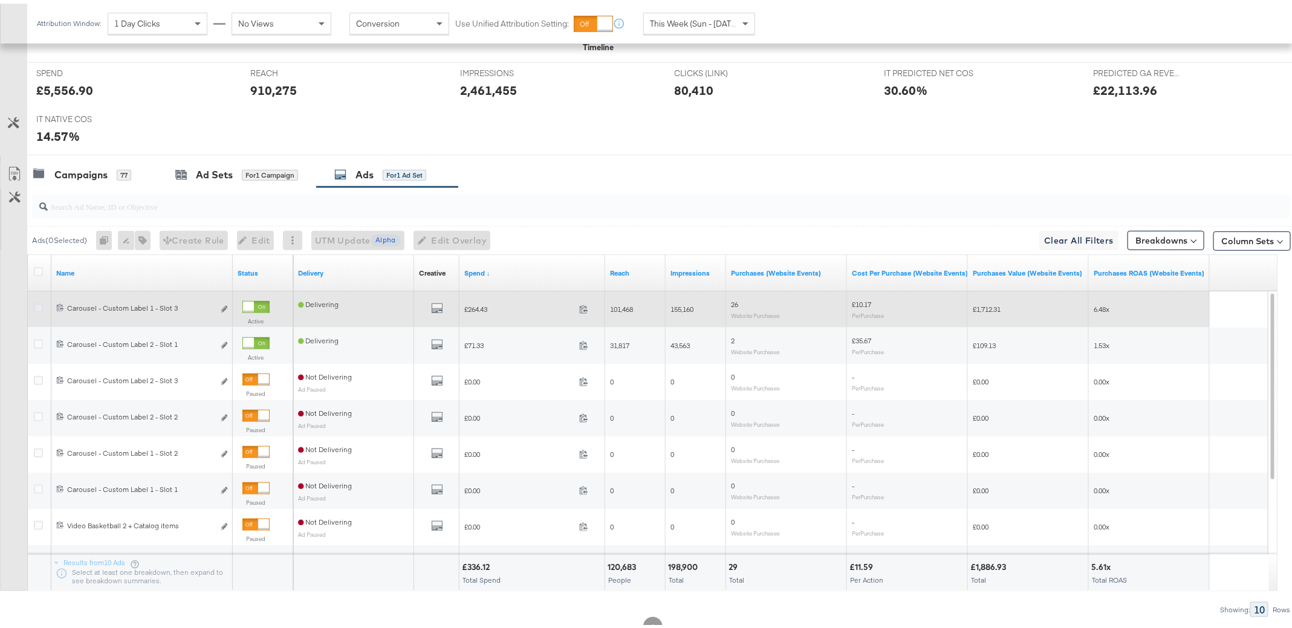
click at [40, 305] on icon at bounding box center [38, 304] width 9 height 9
click at [0, 0] on input "checkbox" at bounding box center [0, 0] width 0 height 0
click at [225, 304] on icon "link" at bounding box center [224, 305] width 6 height 7
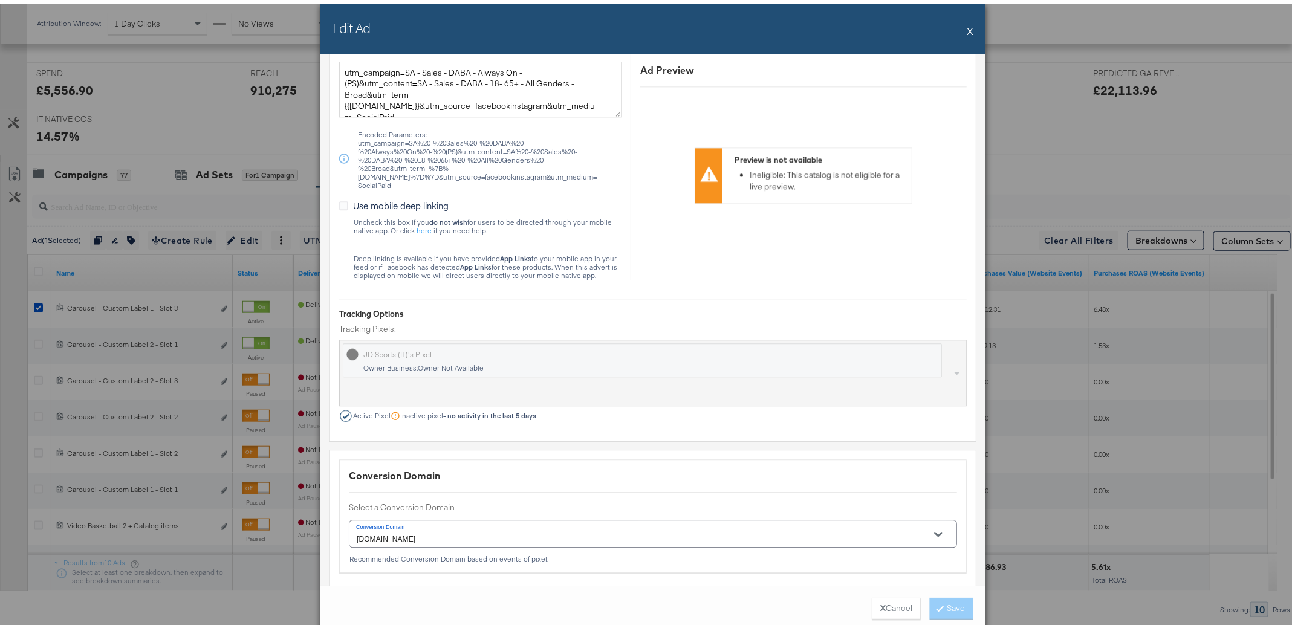
scroll to position [1690, 0]
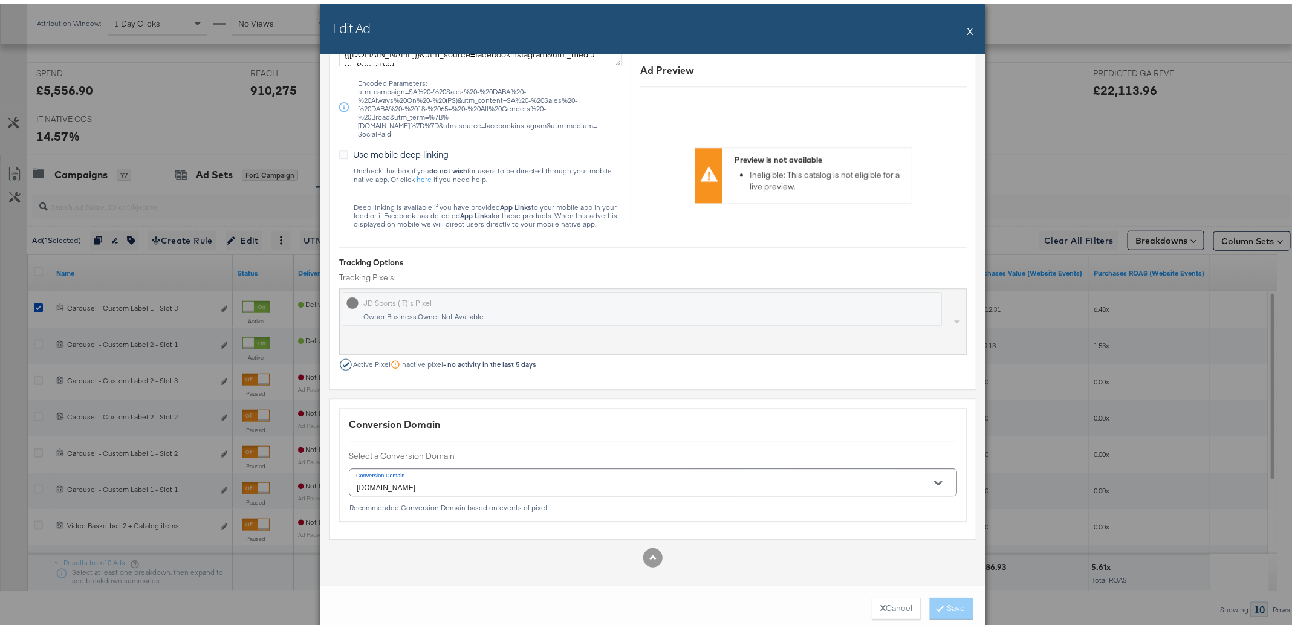
click at [967, 28] on button "X" at bounding box center [970, 27] width 7 height 24
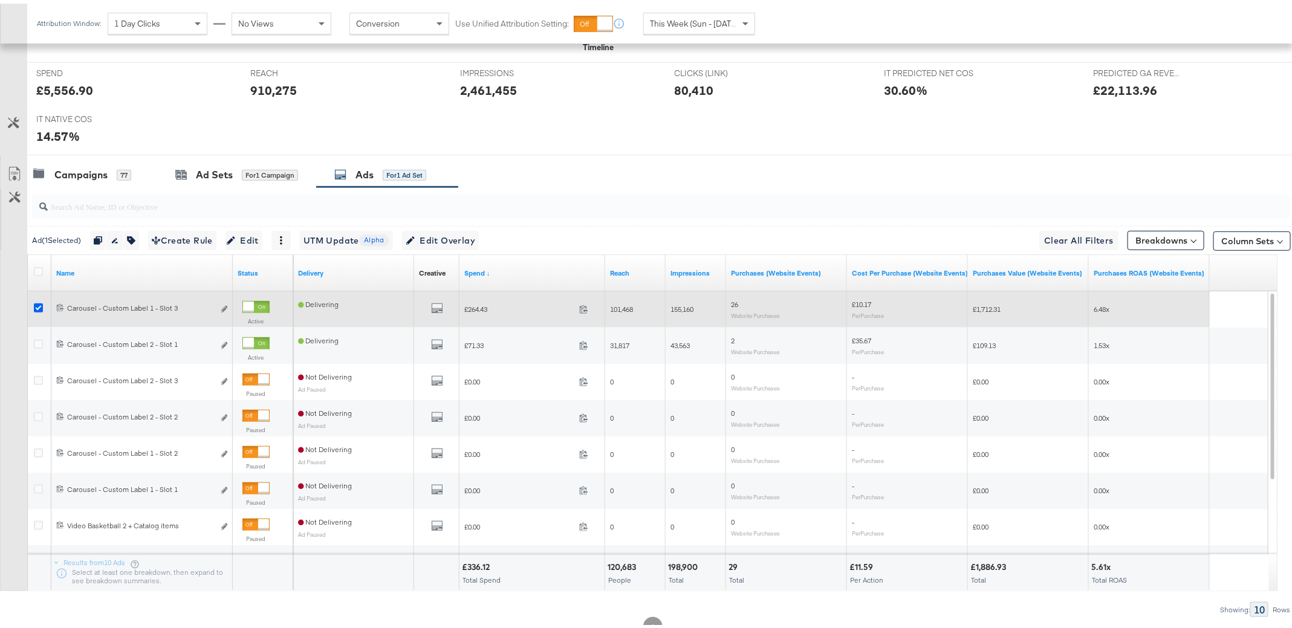
click at [39, 303] on icon at bounding box center [38, 304] width 9 height 9
click at [0, 0] on input "checkbox" at bounding box center [0, 0] width 0 height 0
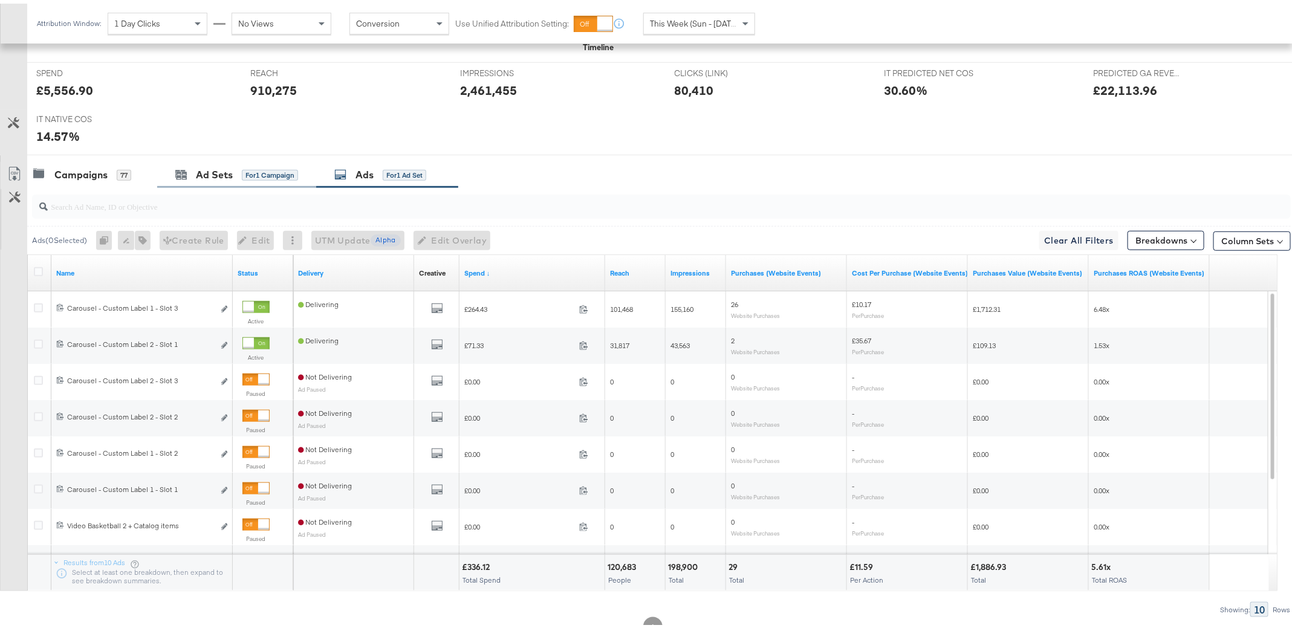
click at [212, 160] on div "Ad Sets for 1 Campaign" at bounding box center [236, 171] width 159 height 26
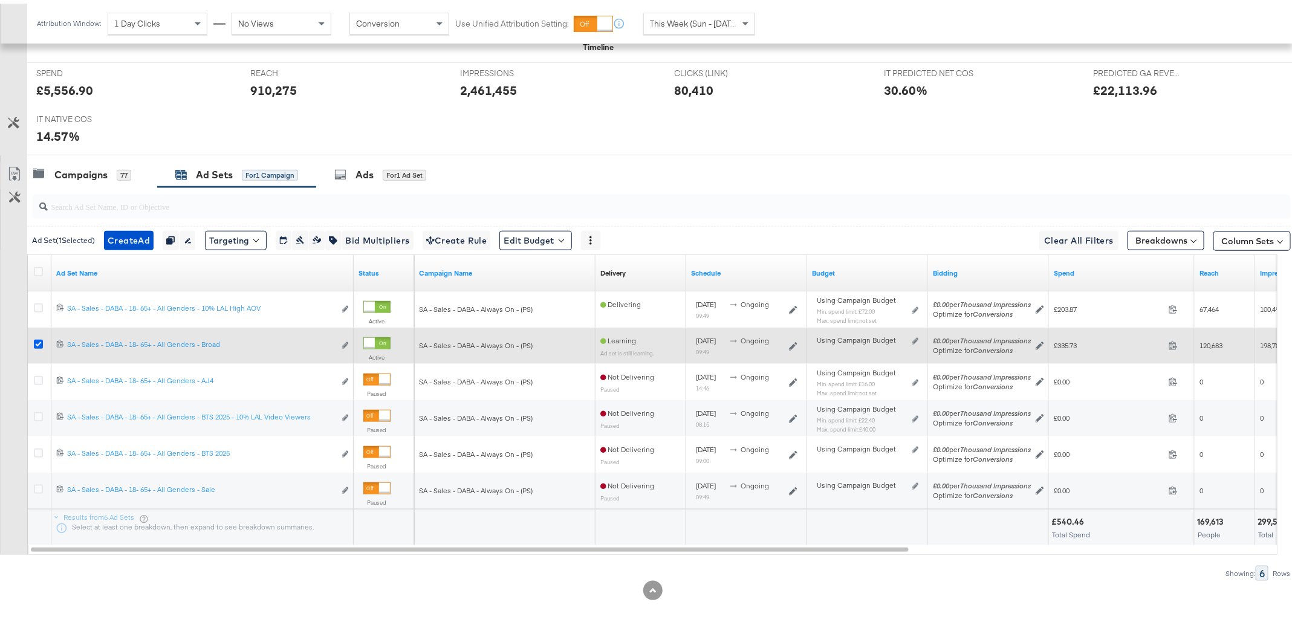
click at [39, 342] on icon at bounding box center [38, 340] width 9 height 9
click at [0, 0] on input "checkbox" at bounding box center [0, 0] width 0 height 0
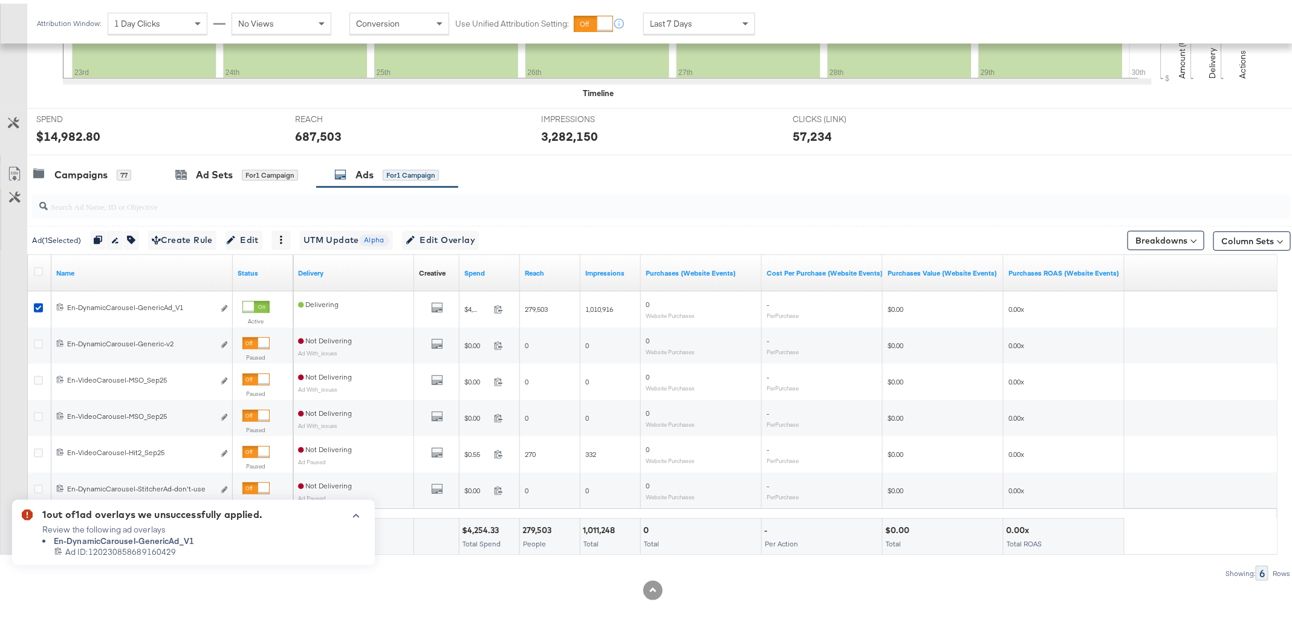
click at [356, 515] on icon "button" at bounding box center [356, 512] width 8 height 7
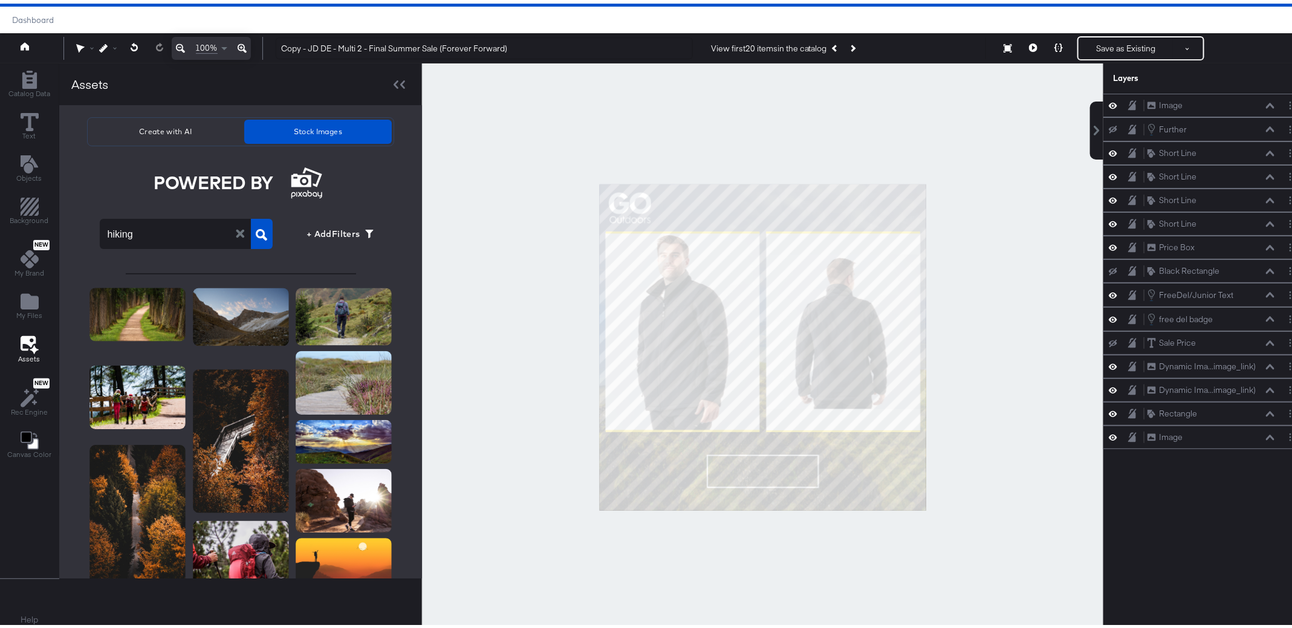
scroll to position [663, 0]
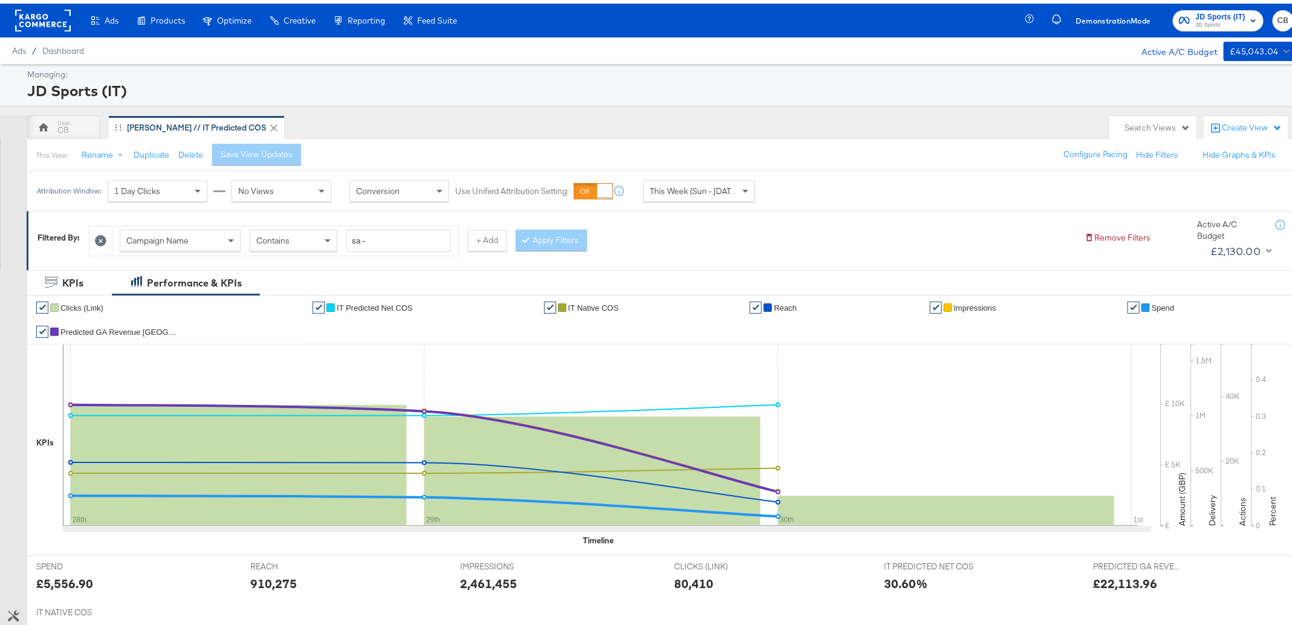
click at [0, 0] on div "Enhance Your Product Catalog, Map Them to Publishers, and Incorporate Overlay D…" at bounding box center [0, 0] width 0 height 0
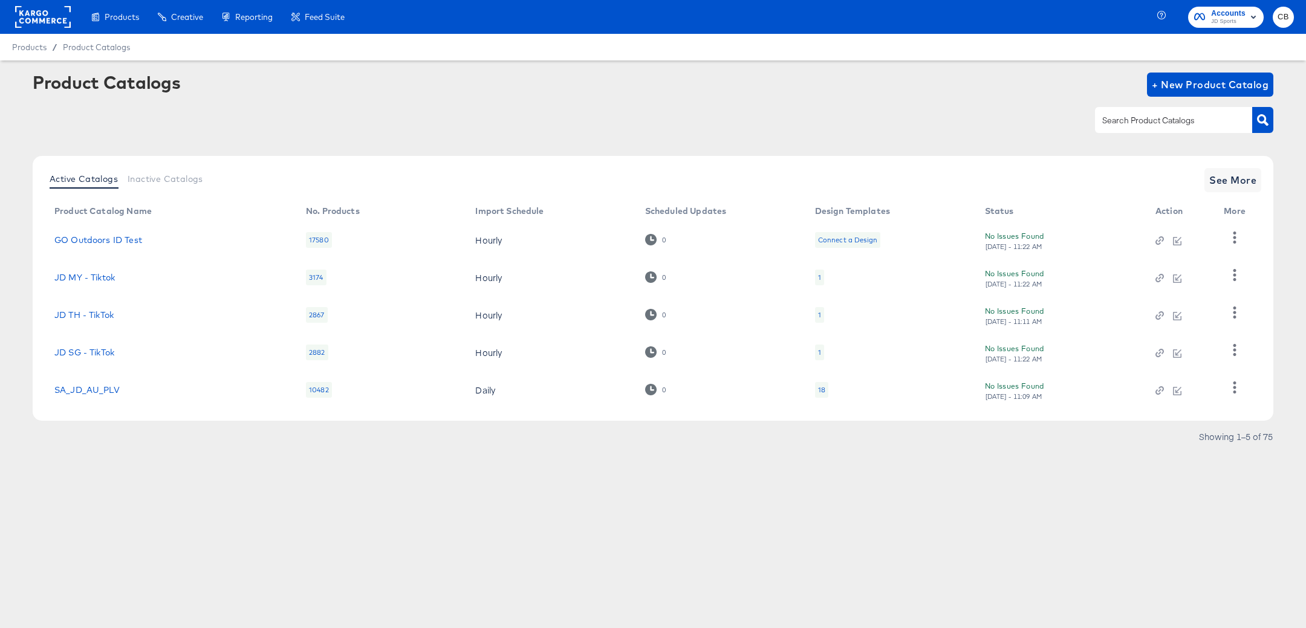
click at [1141, 122] on input "text" at bounding box center [1164, 121] width 129 height 14
type input "outdoors"
click at [1265, 129] on button "button" at bounding box center [1262, 120] width 21 height 26
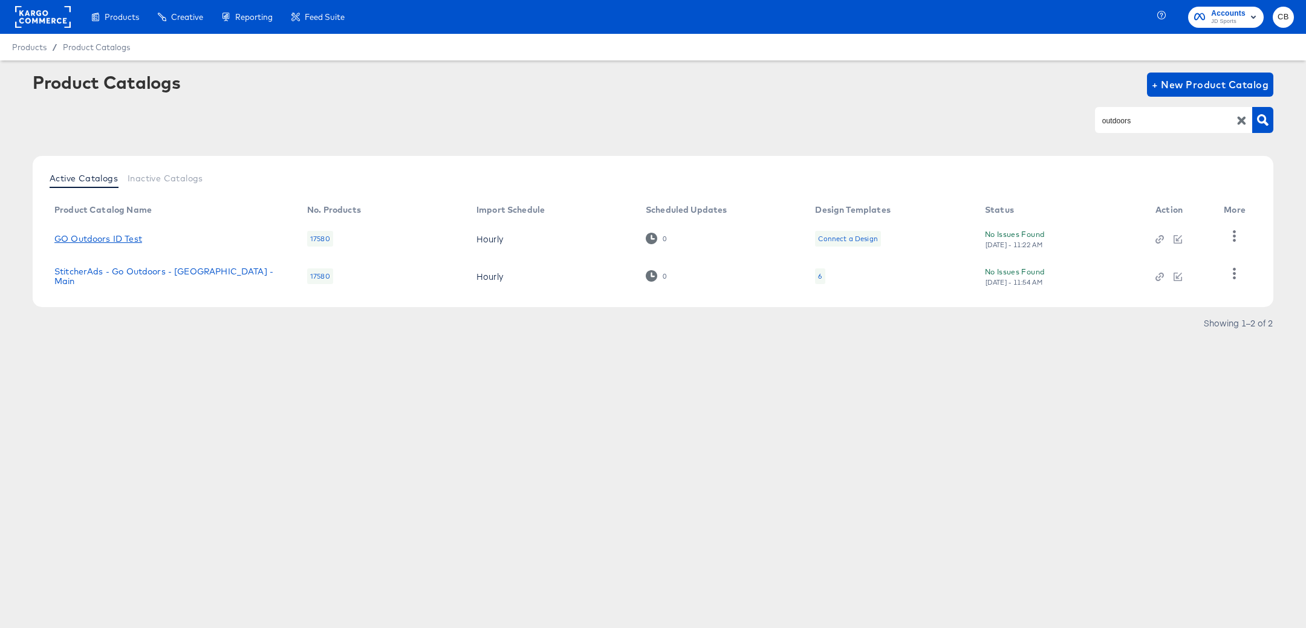
click at [129, 238] on link "GO Outdoors ID Test" at bounding box center [98, 239] width 88 height 10
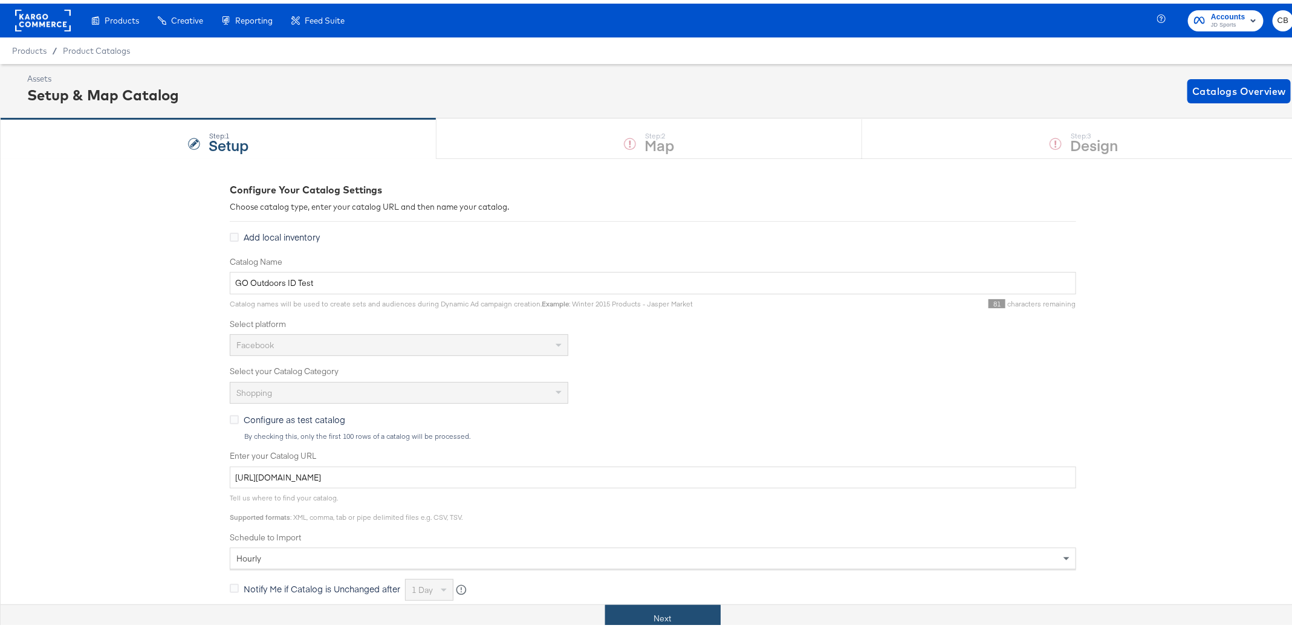
click at [627, 612] on button "Next" at bounding box center [662, 615] width 115 height 27
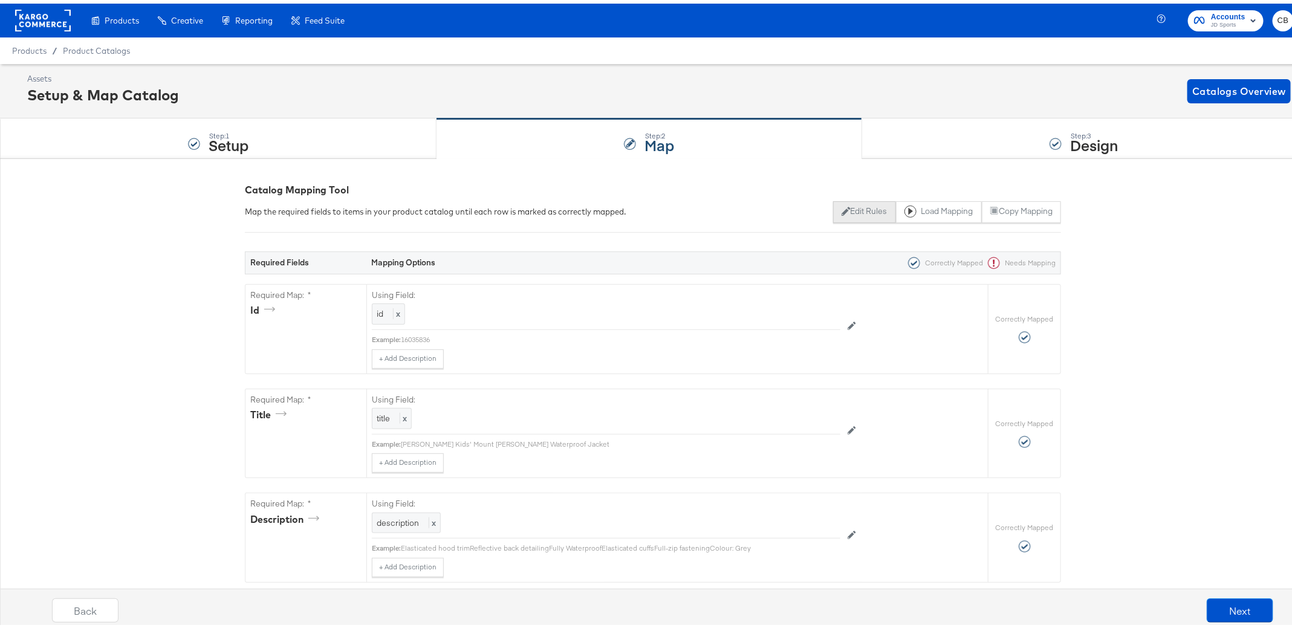
click at [850, 216] on button "Edit Rules" at bounding box center [864, 209] width 62 height 22
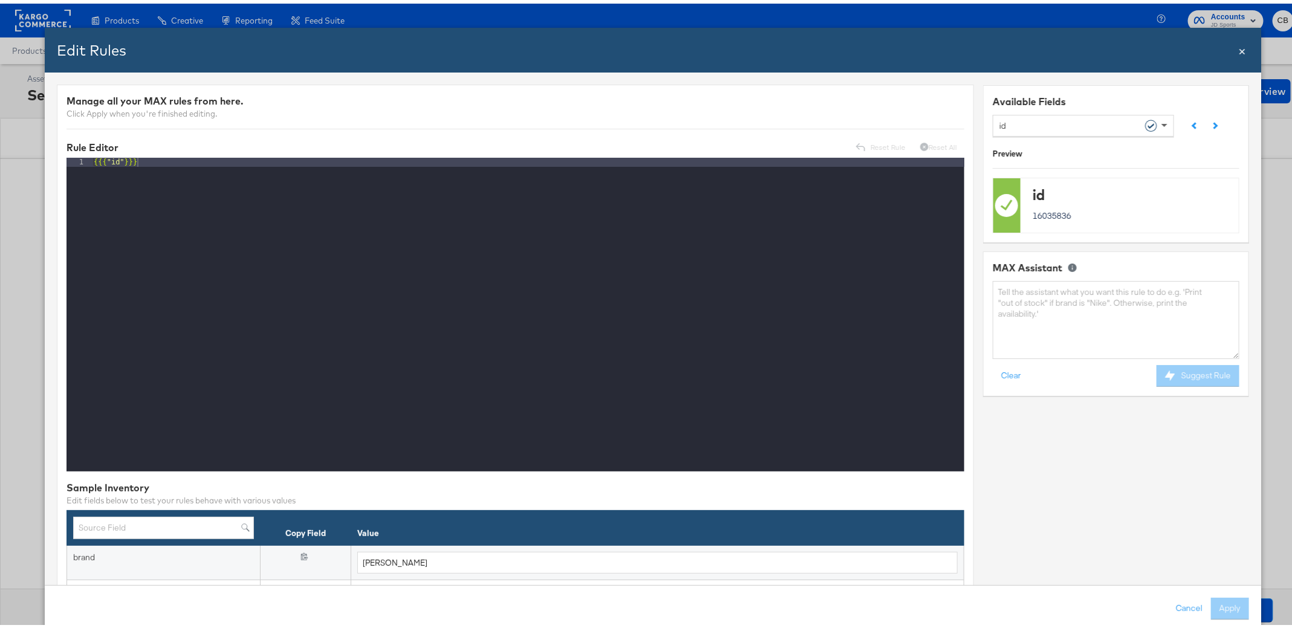
click at [1158, 117] on span at bounding box center [1165, 121] width 15 height 21
click at [1020, 298] on textarea at bounding box center [1116, 316] width 247 height 78
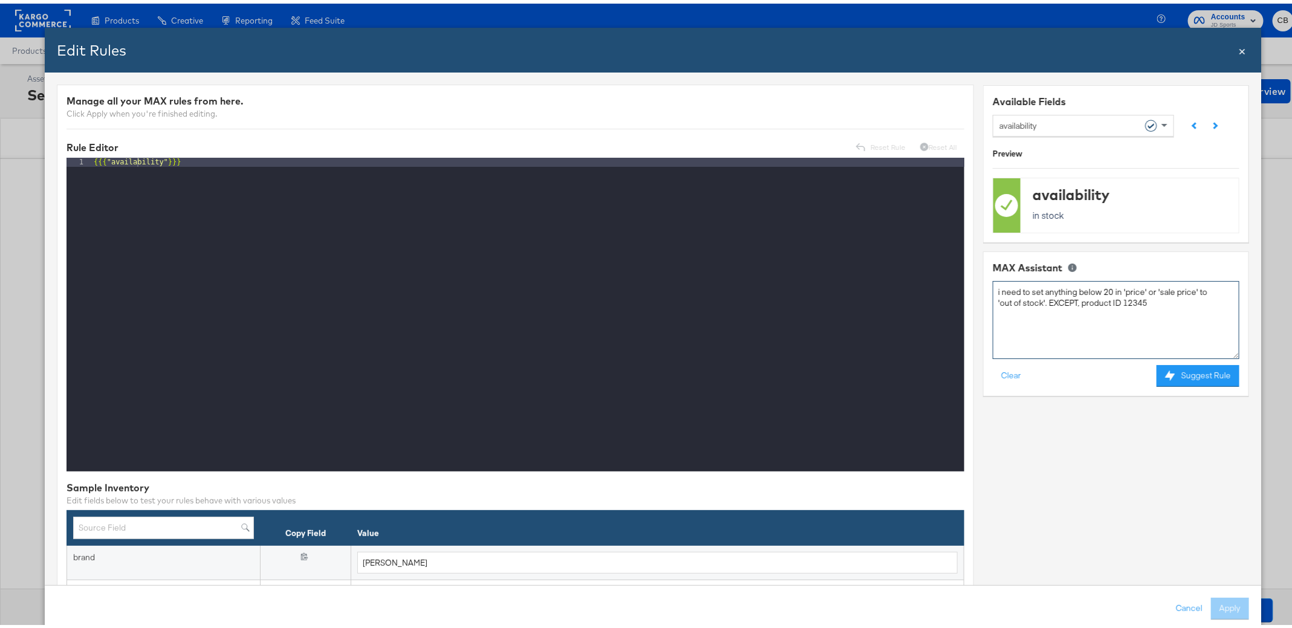
type textarea "i need to set anything below 20 in 'price' or 'sale price' to 'out of stock'. E…"
click at [1177, 368] on button "Suggest Rule" at bounding box center [1197, 373] width 83 height 22
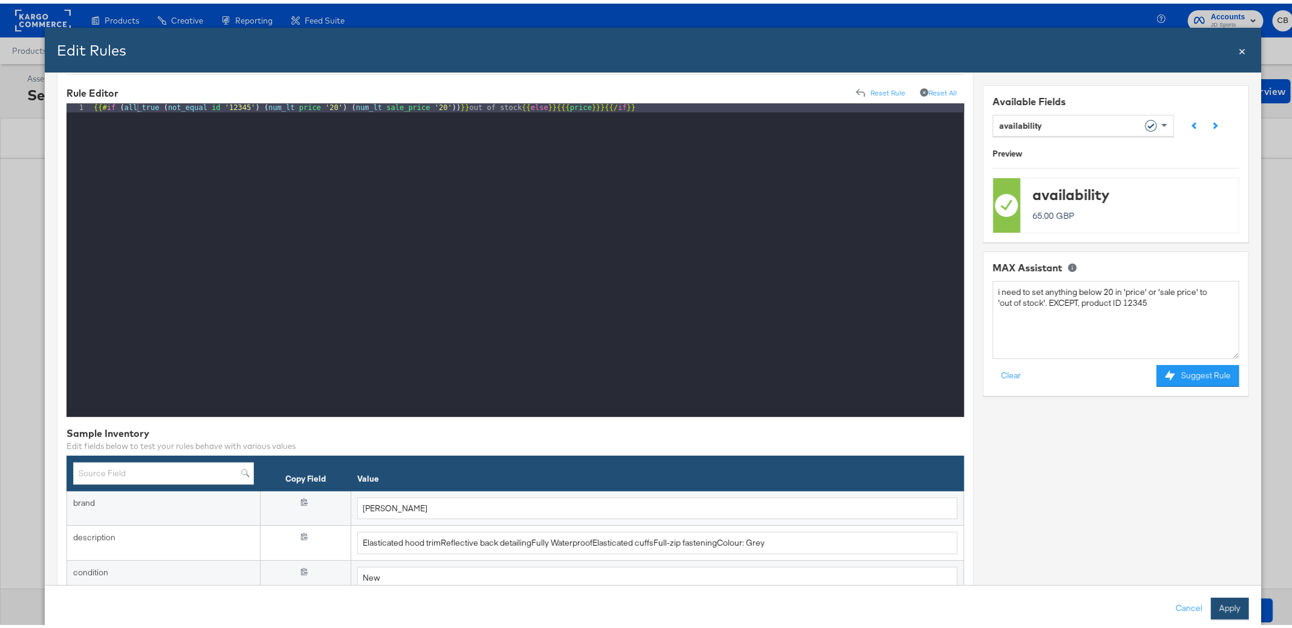
click at [1211, 598] on button "Apply" at bounding box center [1230, 605] width 38 height 22
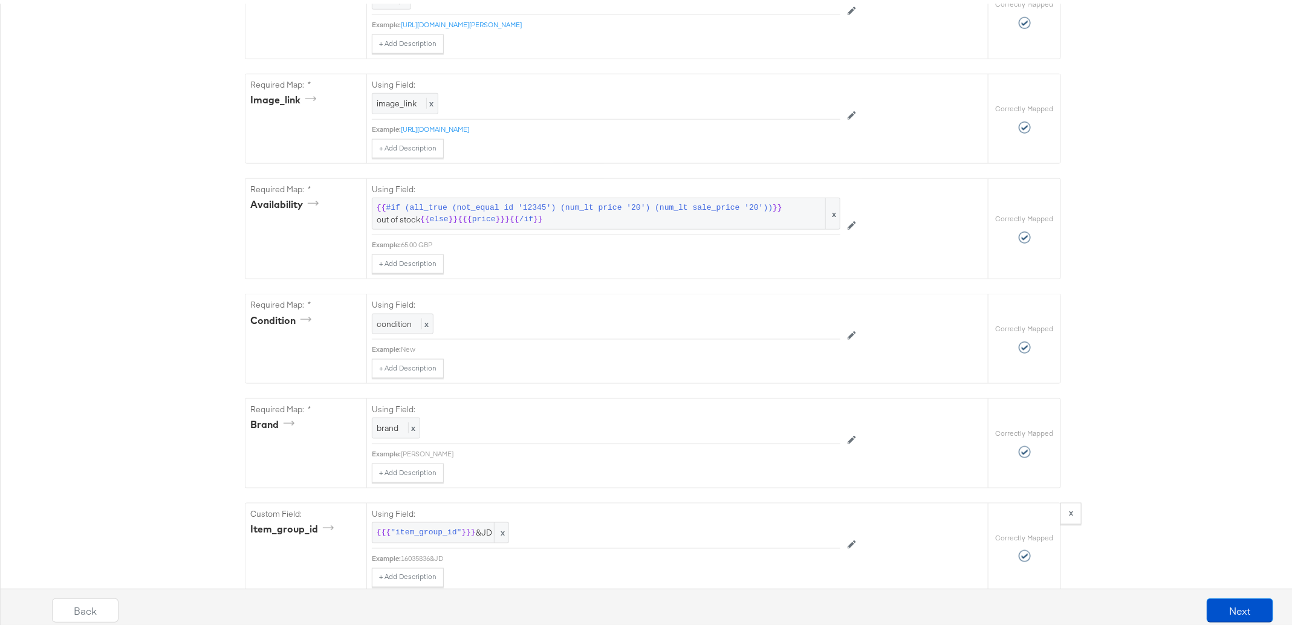
scroll to position [731, 0]
click at [472, 223] on span "price" at bounding box center [484, 217] width 24 height 11
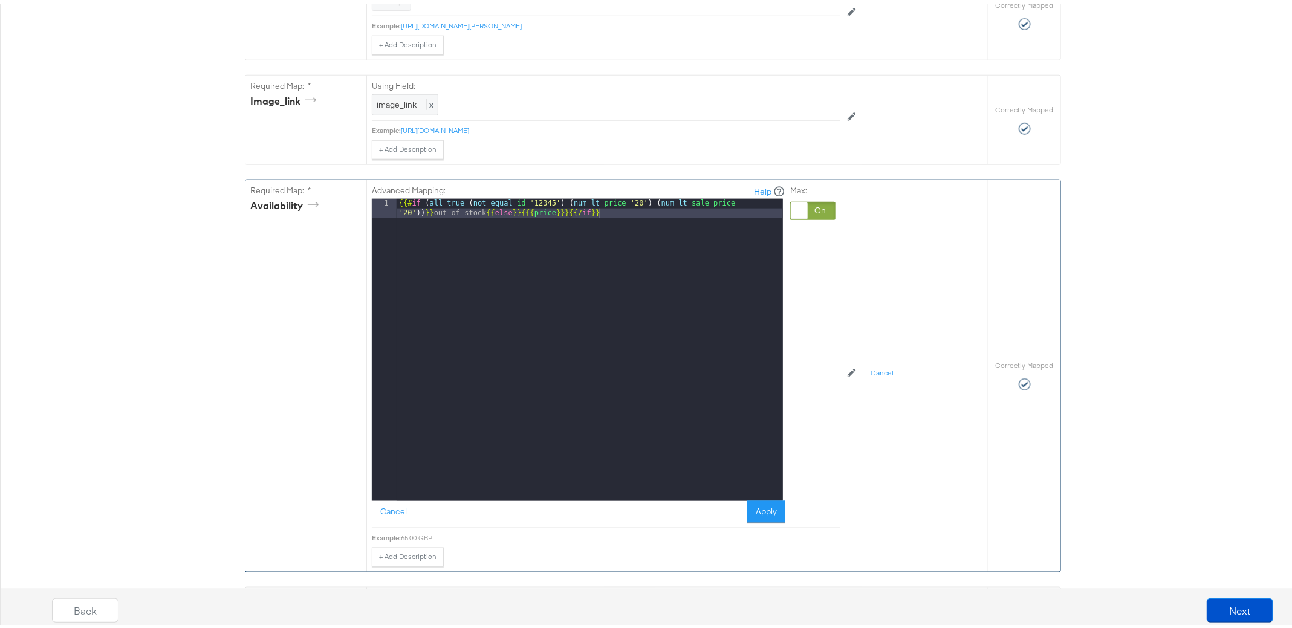
click at [546, 219] on div "{{# if ( all_true ( not_equal id '12345' ) ( num_lt price '20' ) ( num_lt sale_…" at bounding box center [590, 365] width 386 height 340
click at [760, 518] on button "Apply" at bounding box center [766, 509] width 38 height 22
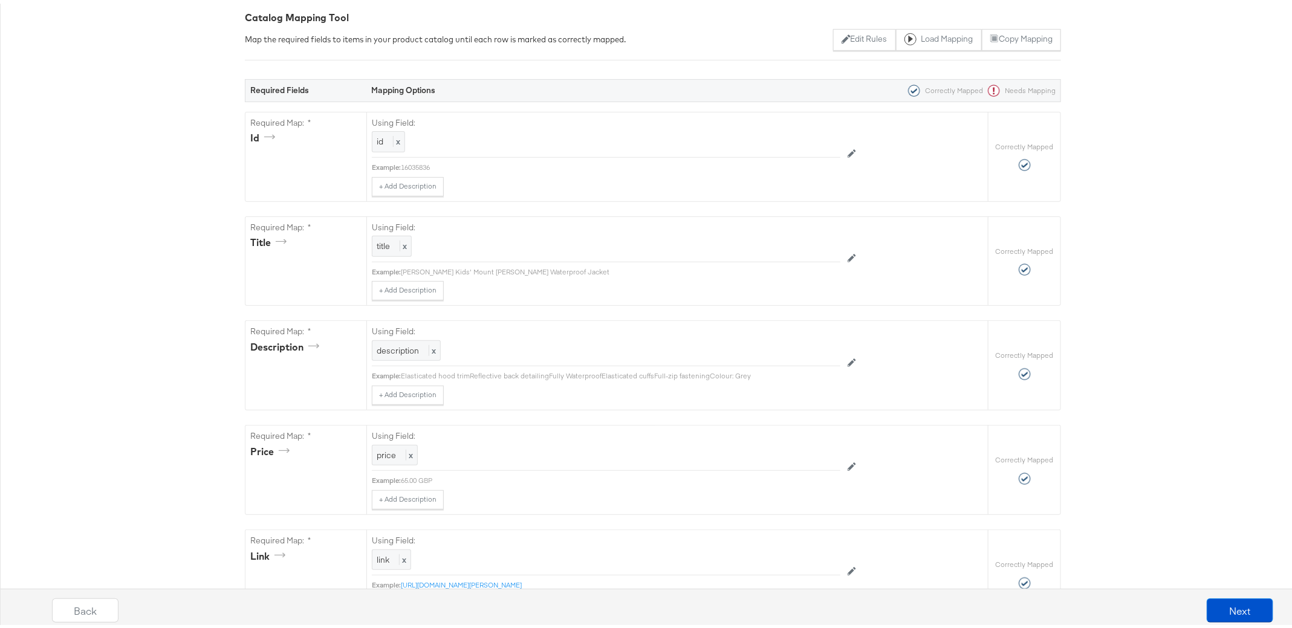
scroll to position [0, 0]
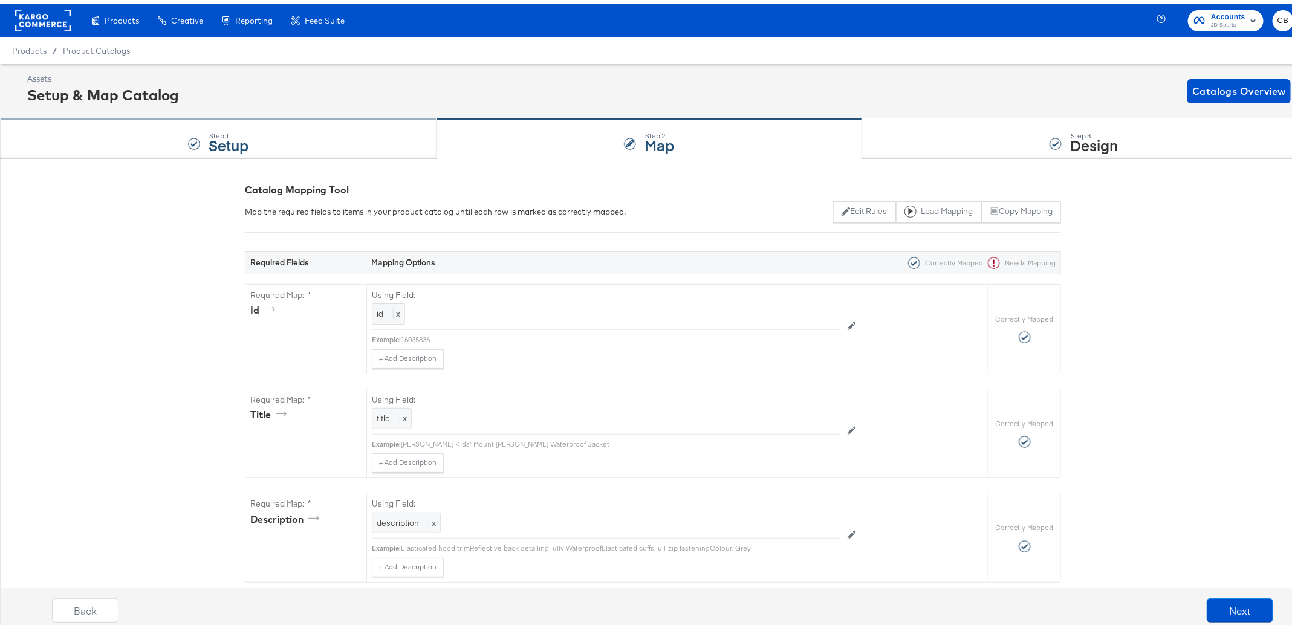
click at [346, 140] on div "Step: 1 Setup" at bounding box center [218, 135] width 436 height 40
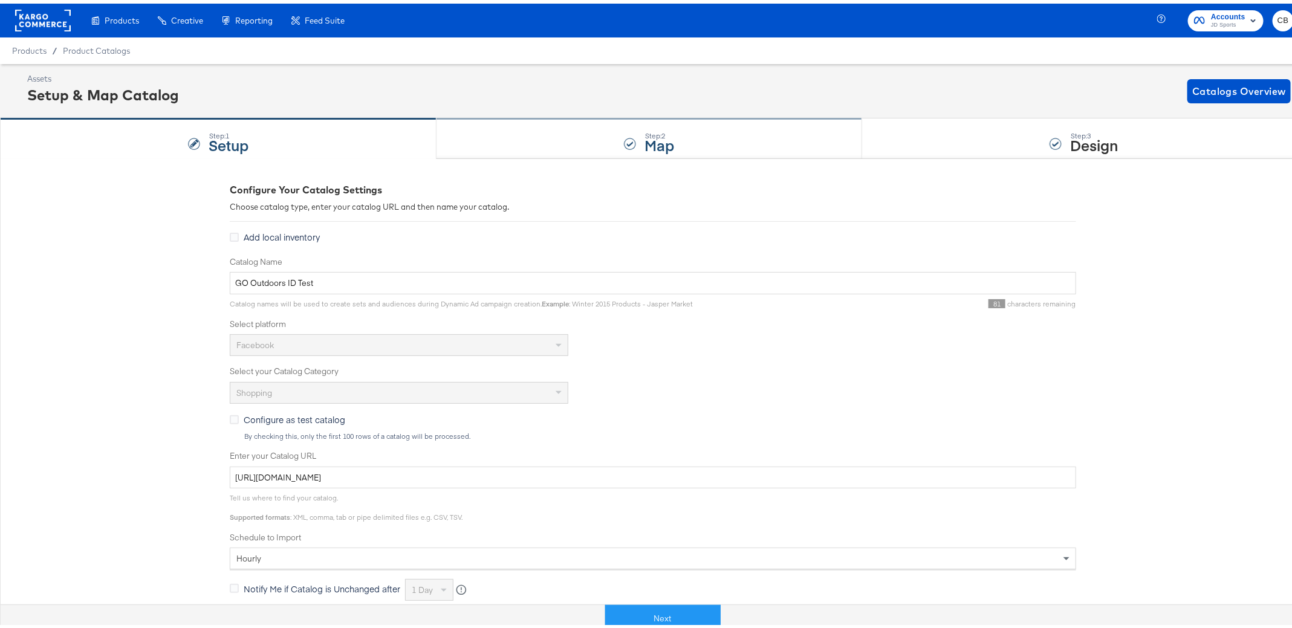
click at [562, 128] on div "Step: 2 Map" at bounding box center [649, 135] width 426 height 40
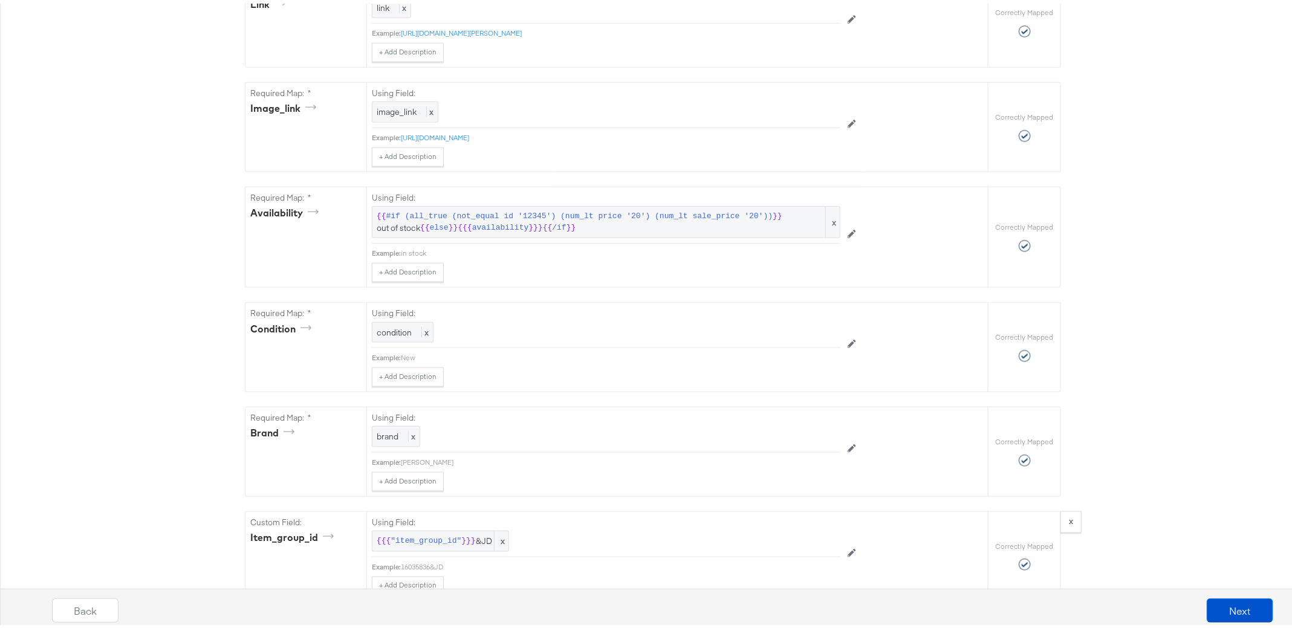
scroll to position [736, 0]
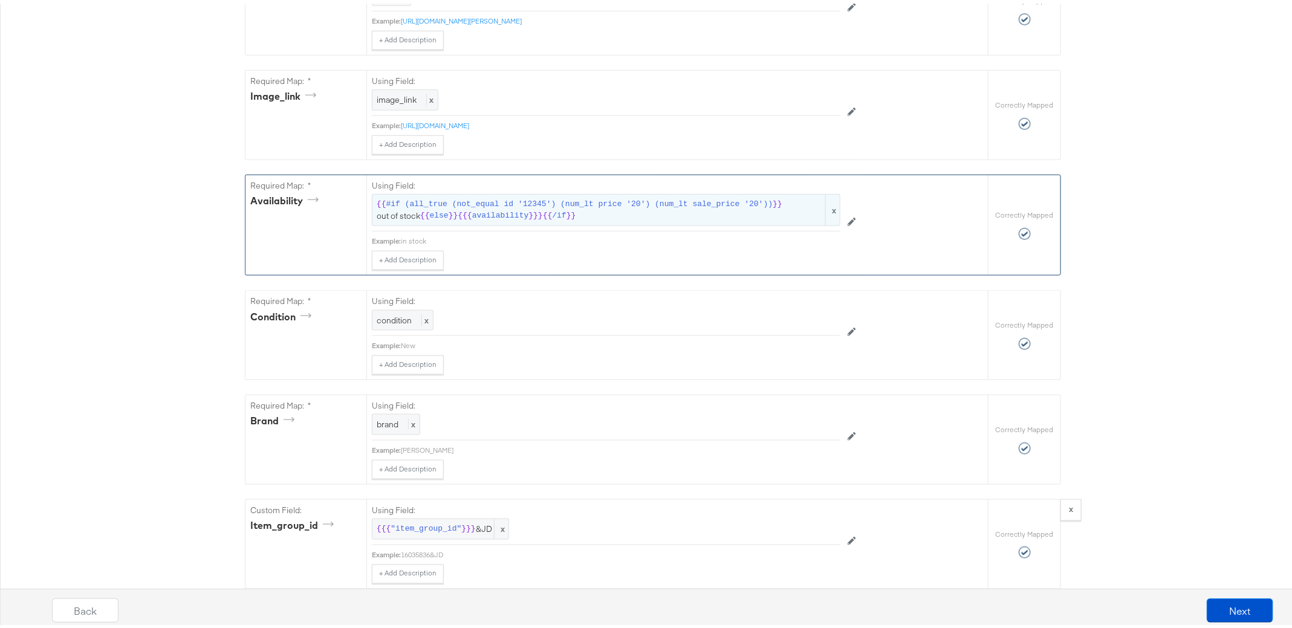
click at [499, 204] on span "#if (all_true (not_equal id '12345') (num_lt price '20') (num_lt sale_price '20…" at bounding box center [579, 200] width 387 height 11
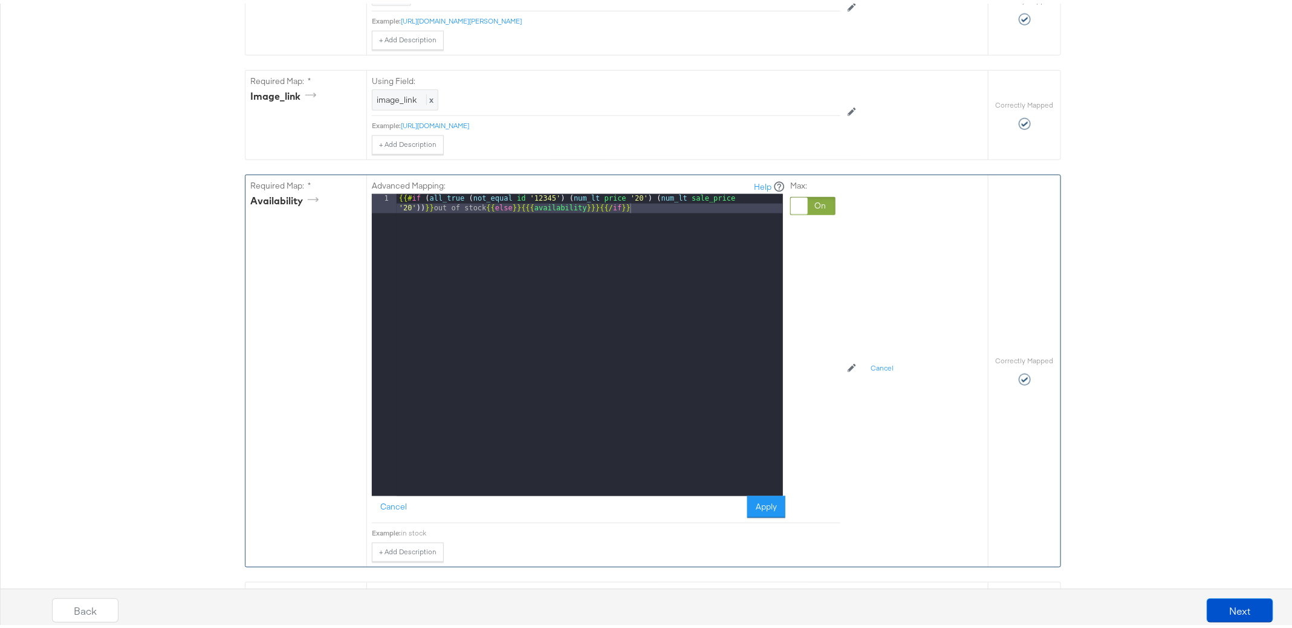
click at [574, 221] on div "{{# if ( all_true ( not_equal id '12345' ) ( num_lt price '20' ) ( num_lt sale_…" at bounding box center [590, 360] width 386 height 340
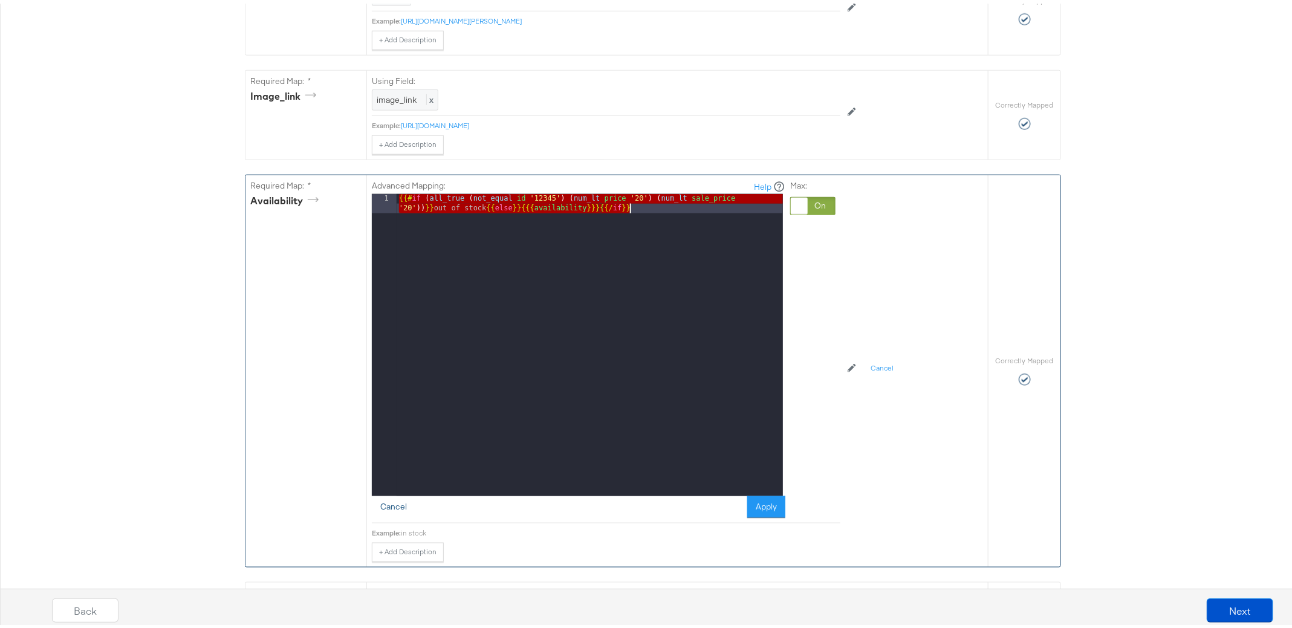
click at [388, 512] on button "Cancel" at bounding box center [394, 504] width 44 height 22
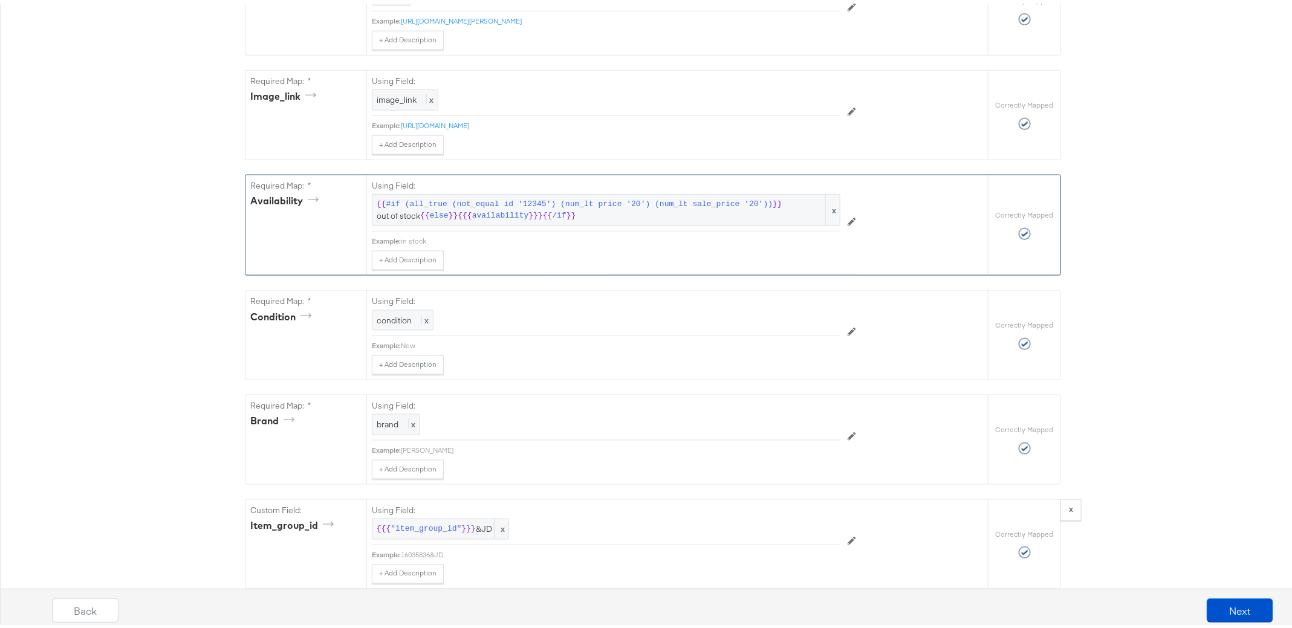
scroll to position [0, 0]
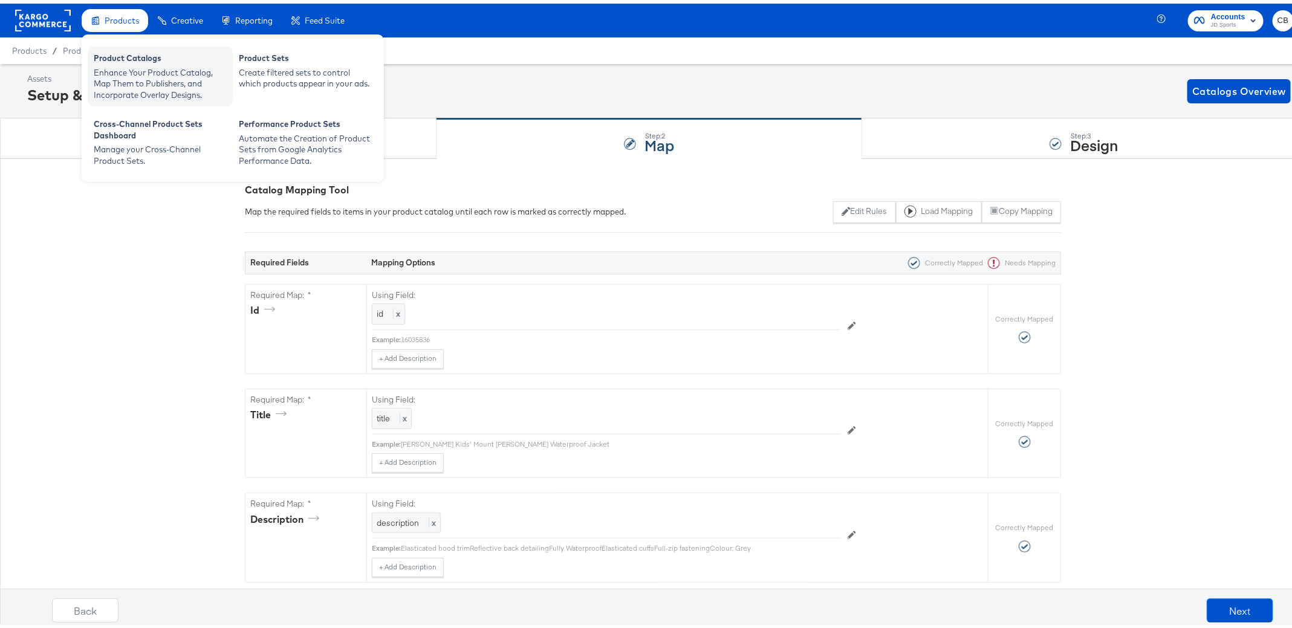
click at [135, 72] on div "Enhance Your Product Catalog, Map Them to Publishers, and Incorporate Overlay D…" at bounding box center [160, 80] width 133 height 34
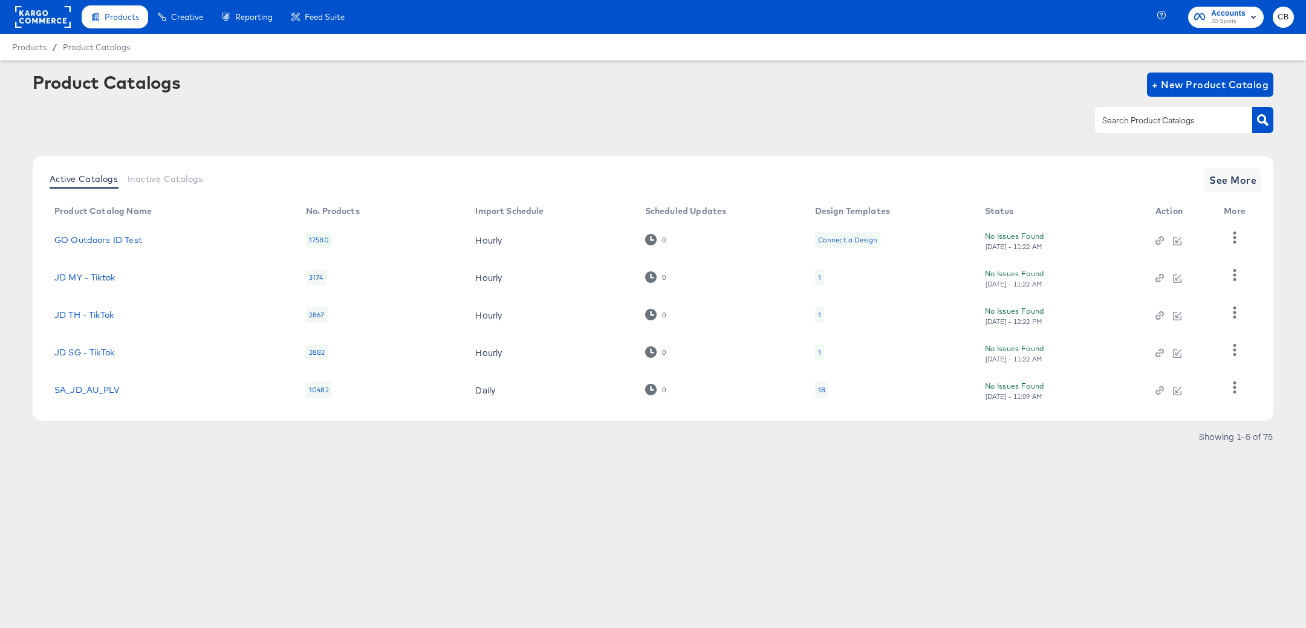
click at [1126, 119] on input "text" at bounding box center [1164, 121] width 129 height 14
type input "outdoors"
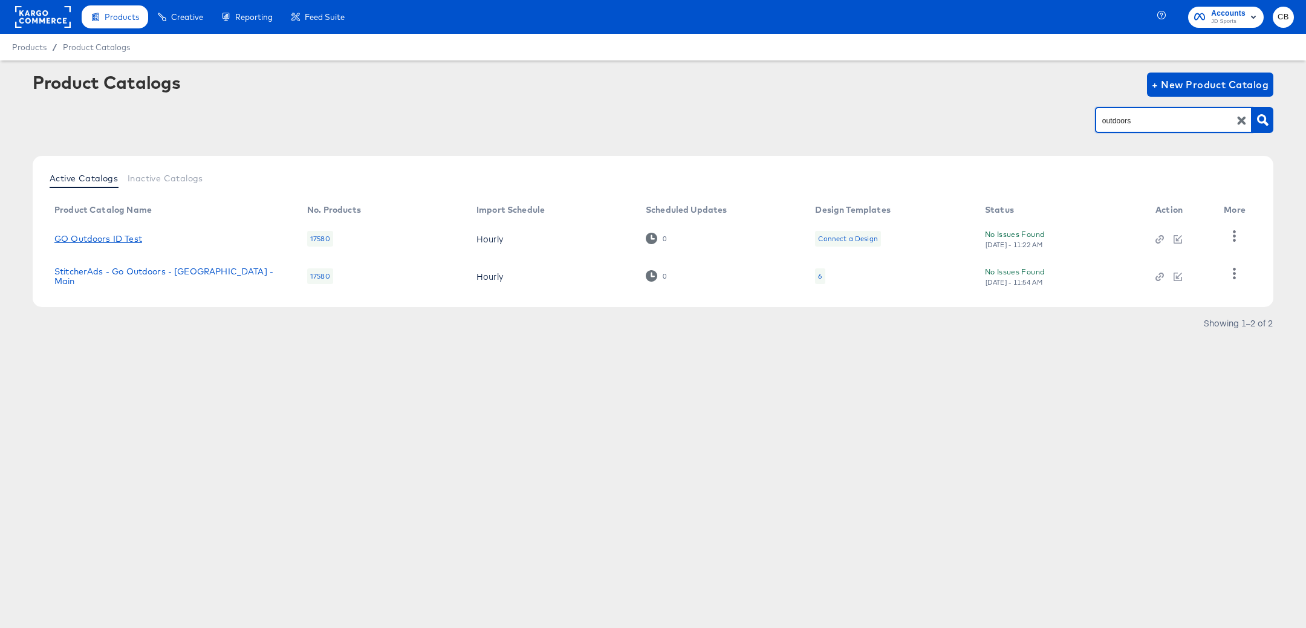
click at [123, 240] on link "GO Outdoors ID Test" at bounding box center [98, 239] width 88 height 10
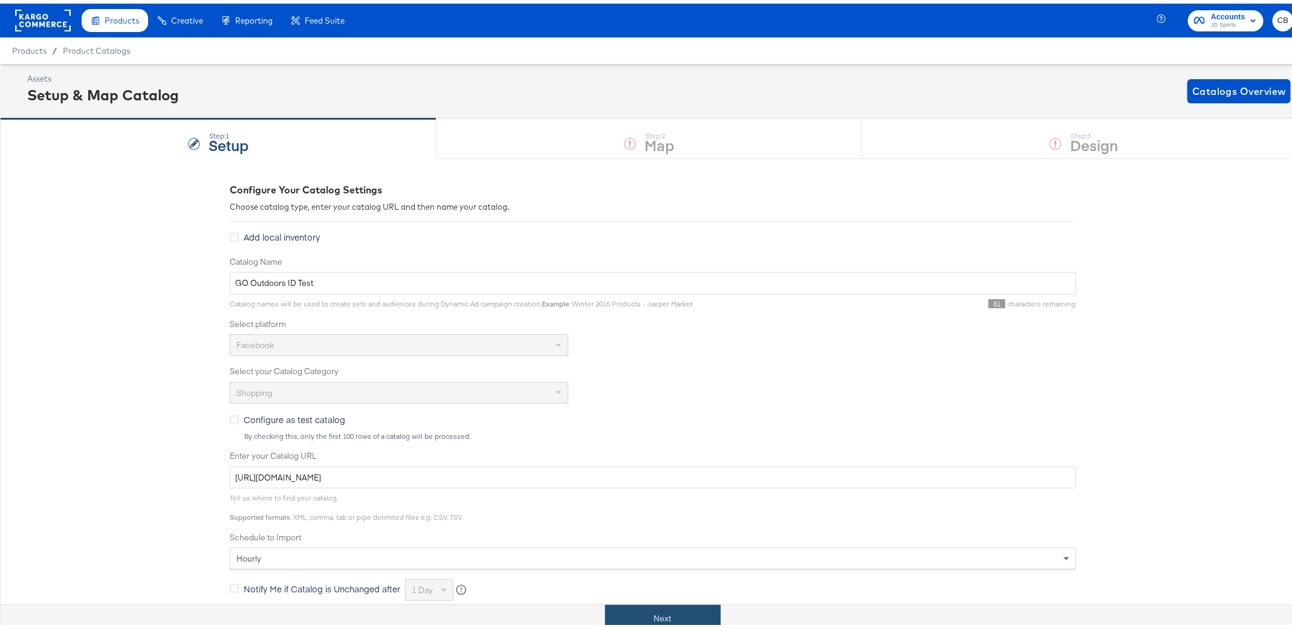
click at [654, 602] on button "Next" at bounding box center [662, 615] width 115 height 27
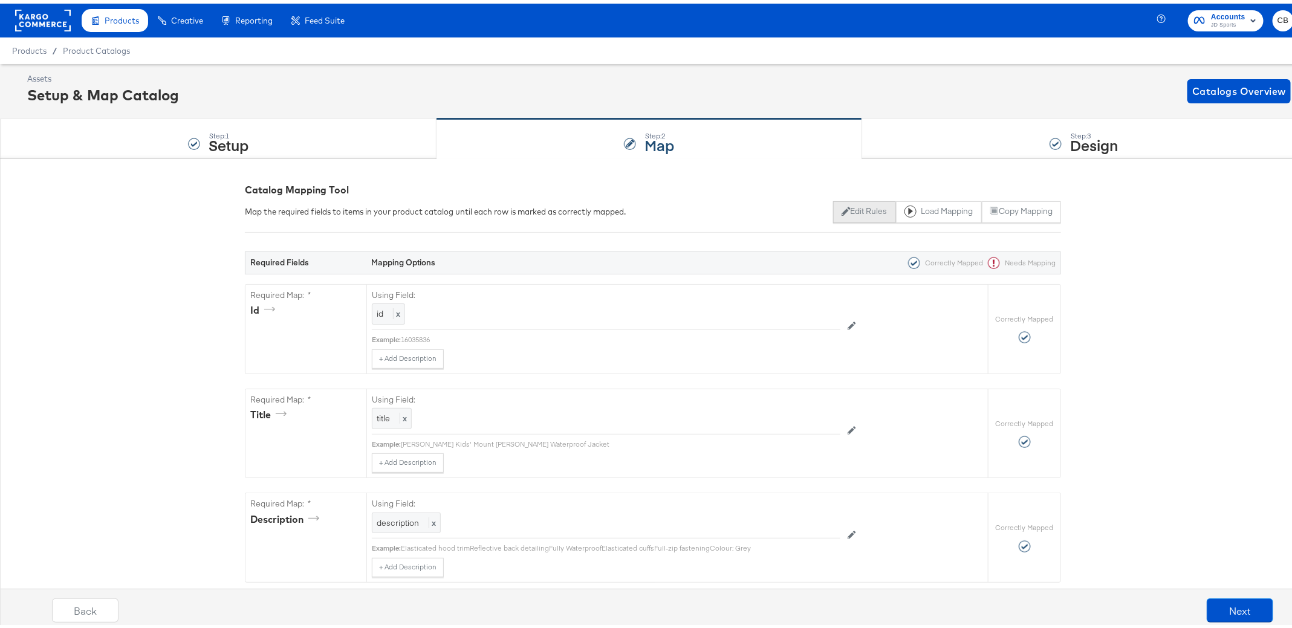
click at [850, 203] on button "Edit Rules" at bounding box center [864, 209] width 62 height 22
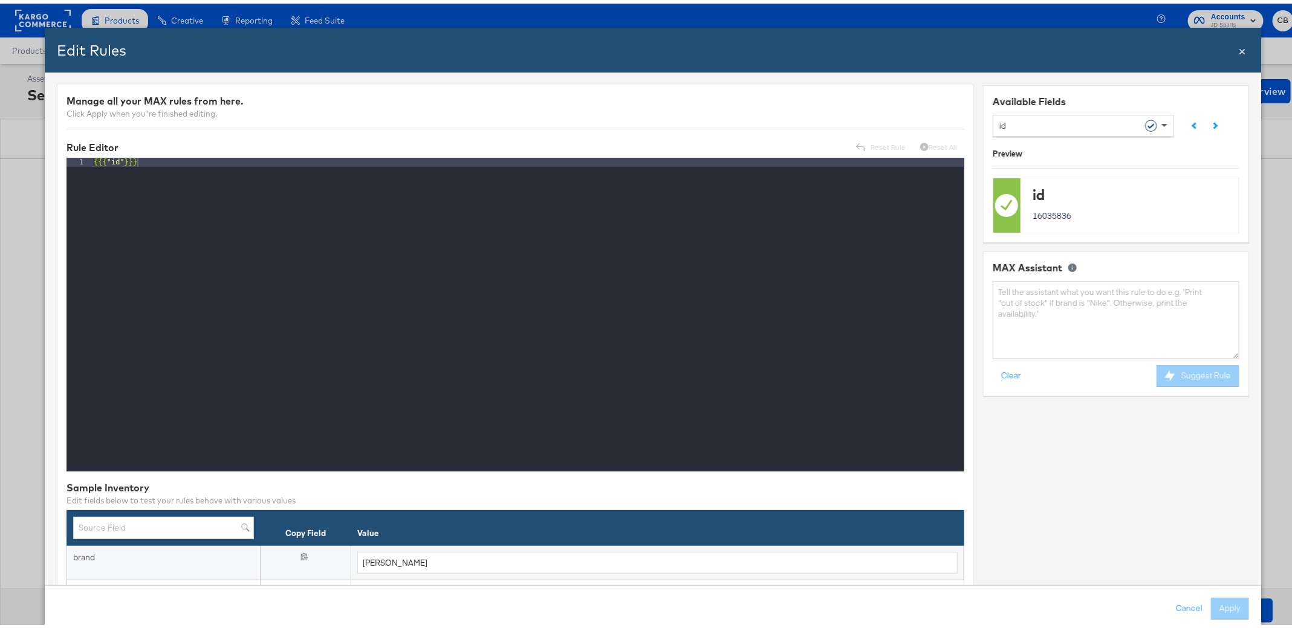
click at [1158, 121] on span at bounding box center [1165, 121] width 15 height 21
click at [1023, 313] on textarea at bounding box center [1116, 316] width 247 height 78
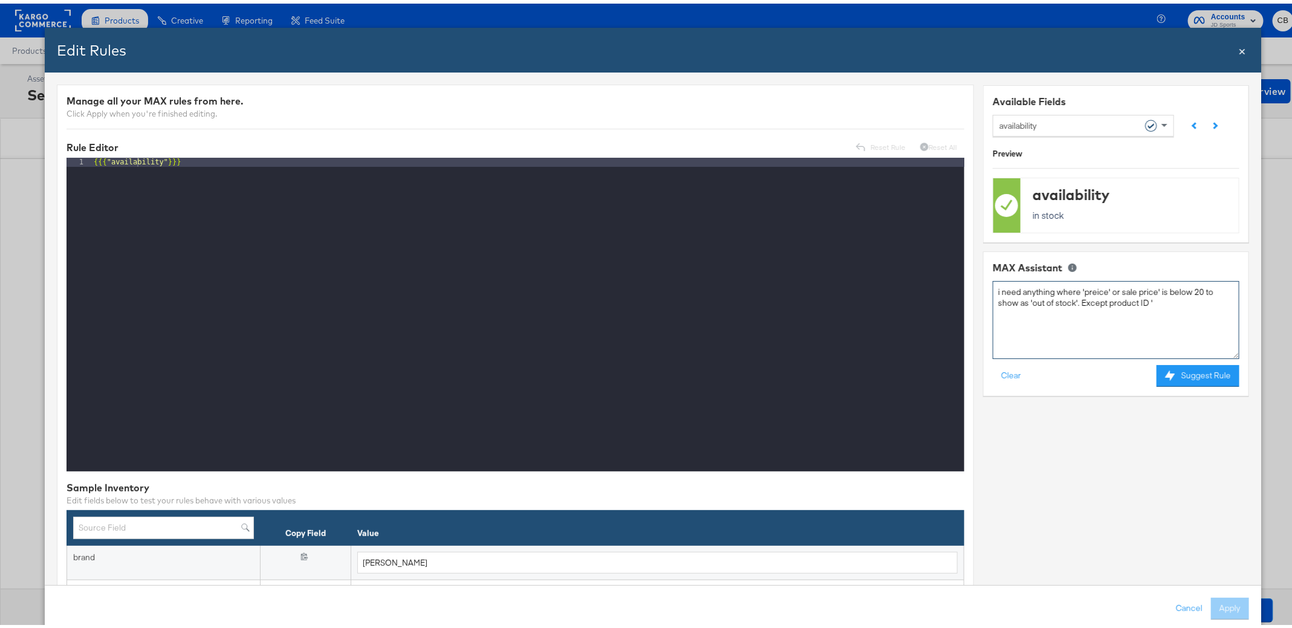
paste textarea "19704774"
type textarea "i need anything where 'preice' or sale price' is below 20 to show as 'out of st…"
click at [1187, 372] on button "Suggest Rule" at bounding box center [1197, 373] width 83 height 22
click at [1218, 595] on button "Apply" at bounding box center [1230, 605] width 38 height 22
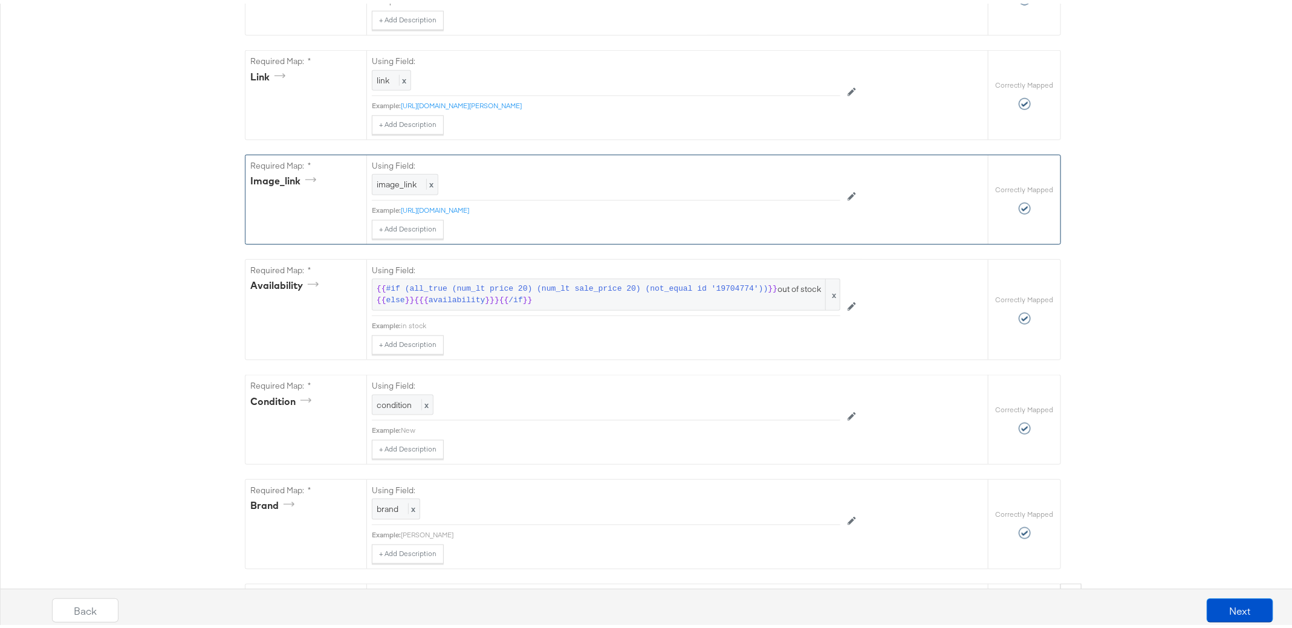
scroll to position [654, 0]
click at [1215, 595] on button "Next" at bounding box center [1240, 607] width 66 height 24
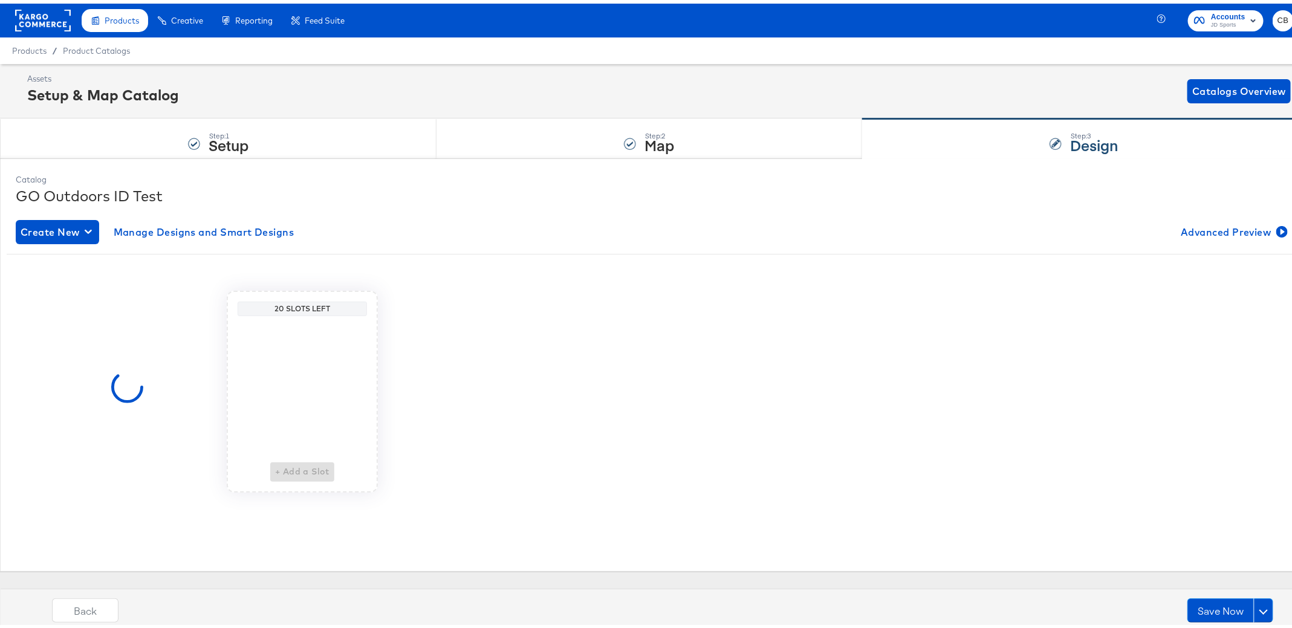
scroll to position [0, 0]
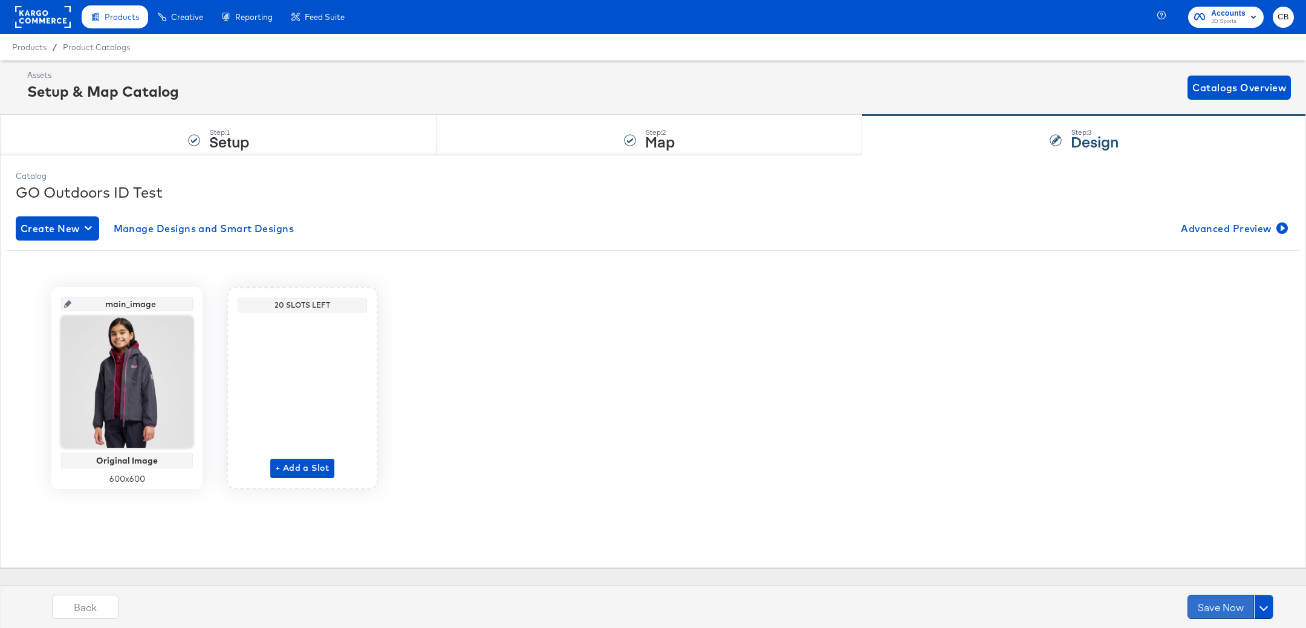
click at [1215, 596] on button "Save Now" at bounding box center [1220, 607] width 66 height 24
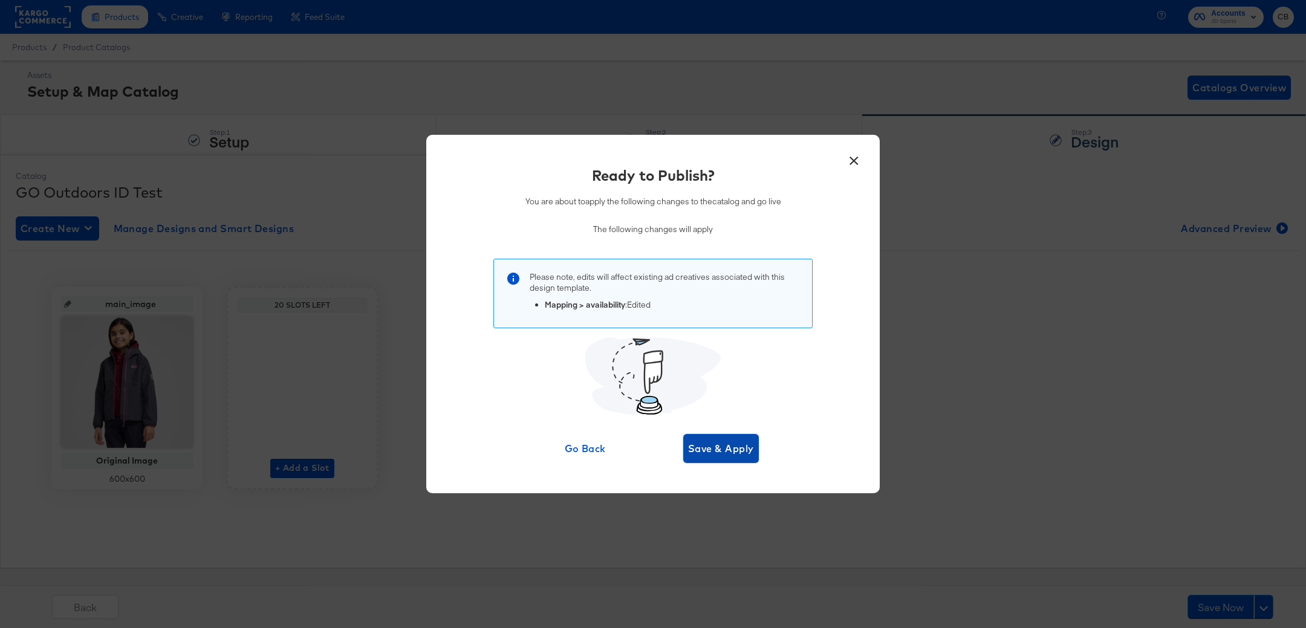
click at [707, 445] on span "Save & Apply" at bounding box center [721, 448] width 66 height 17
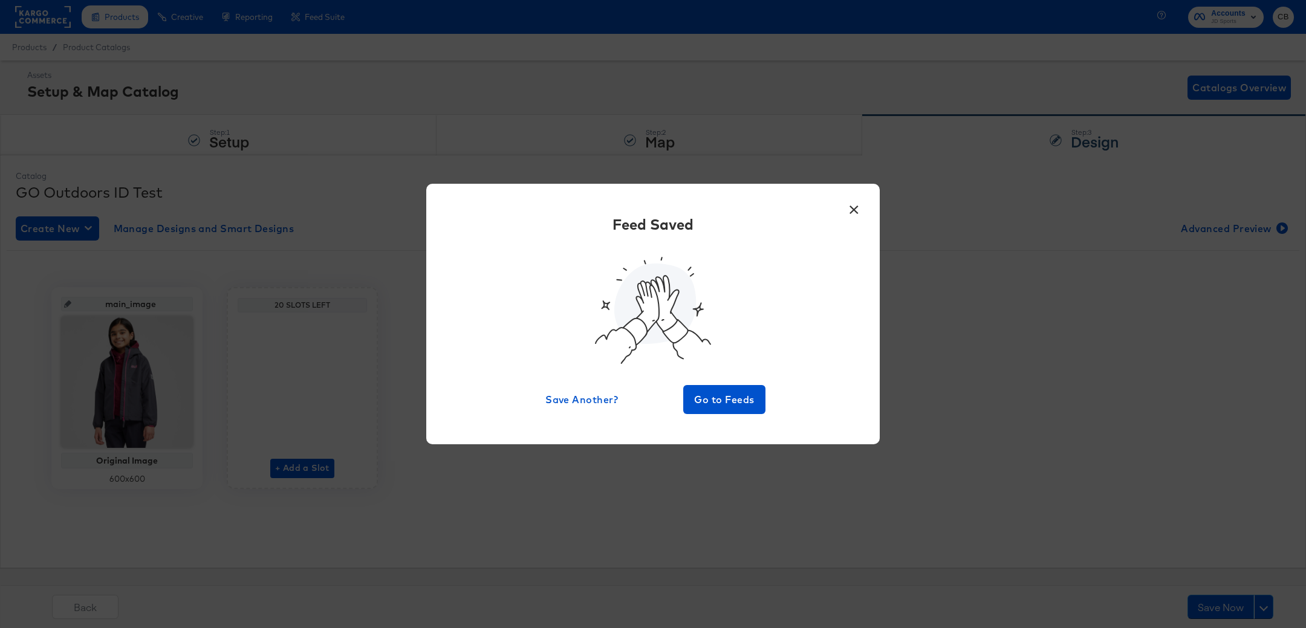
click at [862, 215] on button "×" at bounding box center [854, 207] width 22 height 22
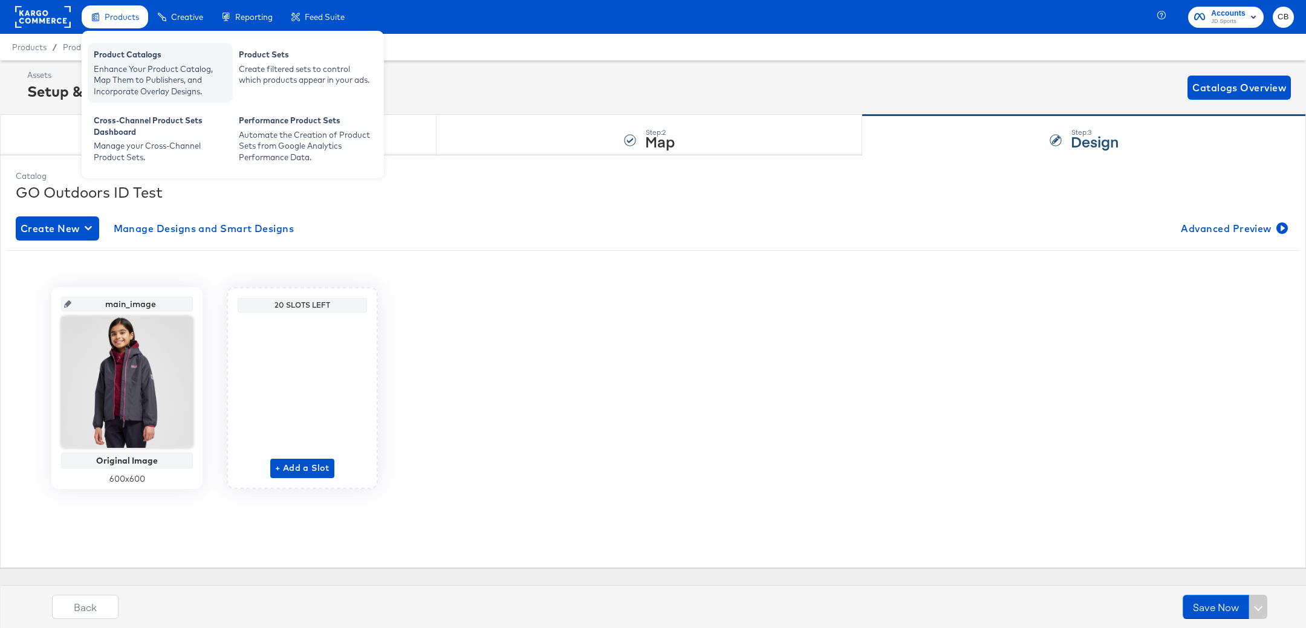
click at [125, 57] on div "Product Catalogs" at bounding box center [160, 56] width 133 height 15
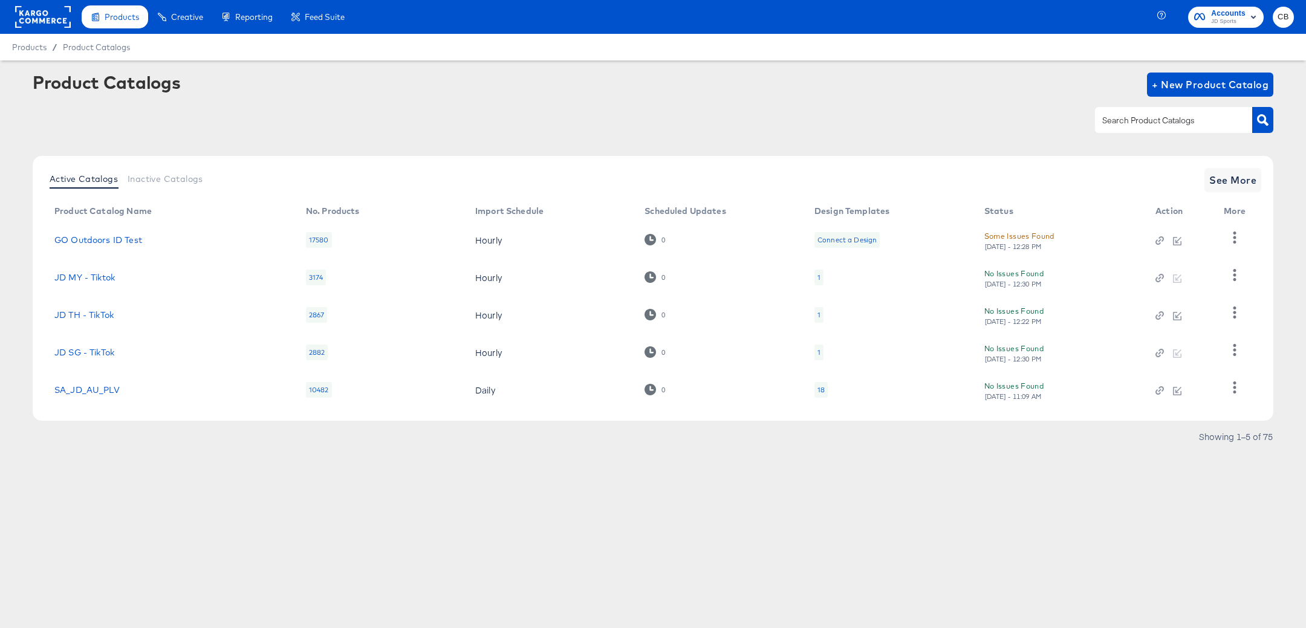
click at [1124, 126] on input "text" at bounding box center [1164, 121] width 129 height 14
type input "outdoors"
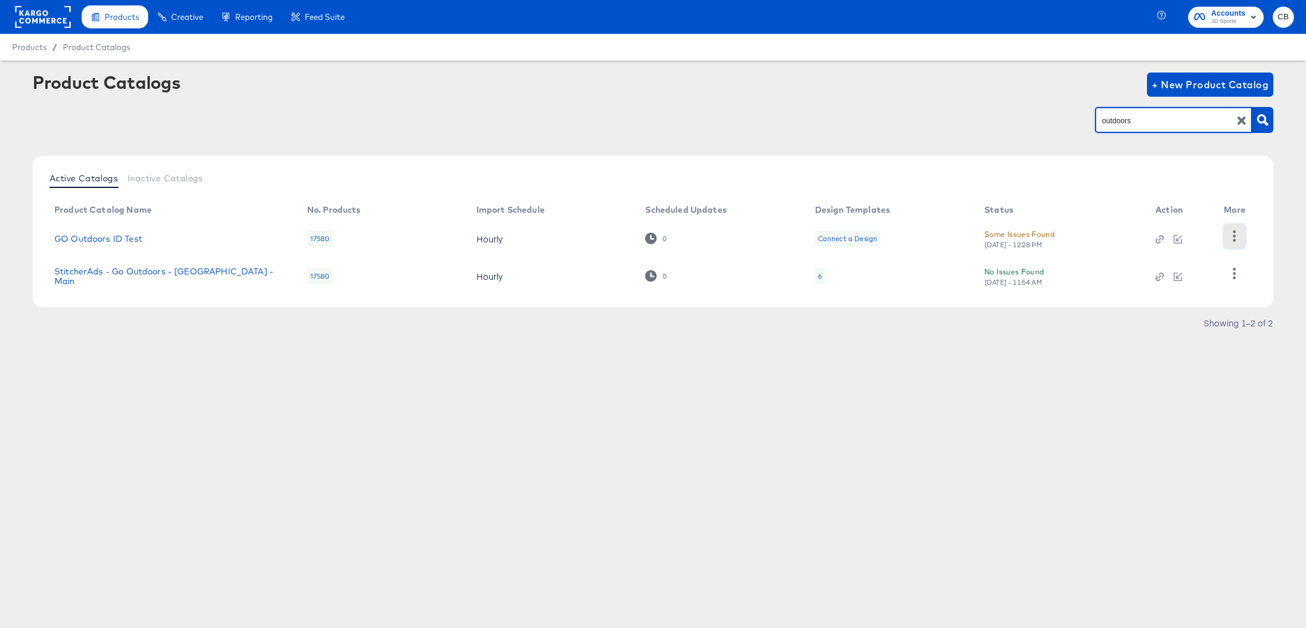
click at [1228, 239] on icon "button" at bounding box center [1233, 235] width 11 height 11
click at [1058, 175] on div "Active Catalogs Inactive Catalogs" at bounding box center [653, 179] width 1216 height 23
click at [1238, 236] on icon "button" at bounding box center [1233, 235] width 11 height 11
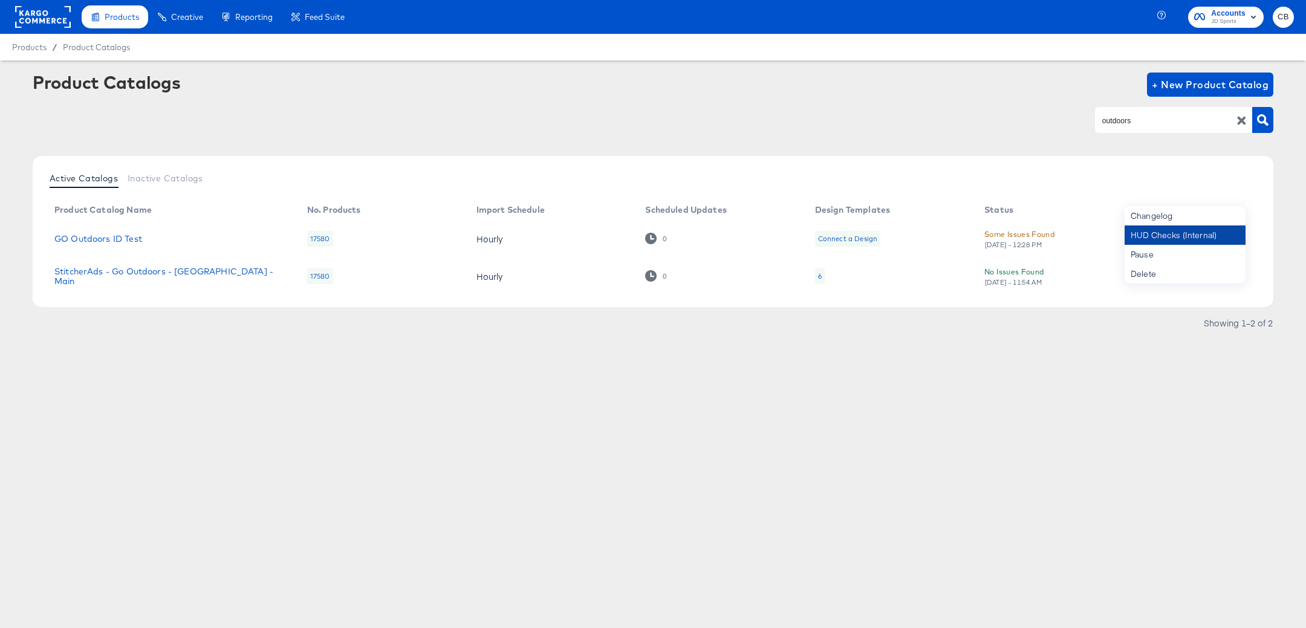
click at [1132, 232] on div "HUD Checks (Internal)" at bounding box center [1184, 234] width 121 height 19
click at [112, 237] on link "GO Outdoors ID Test" at bounding box center [98, 239] width 88 height 10
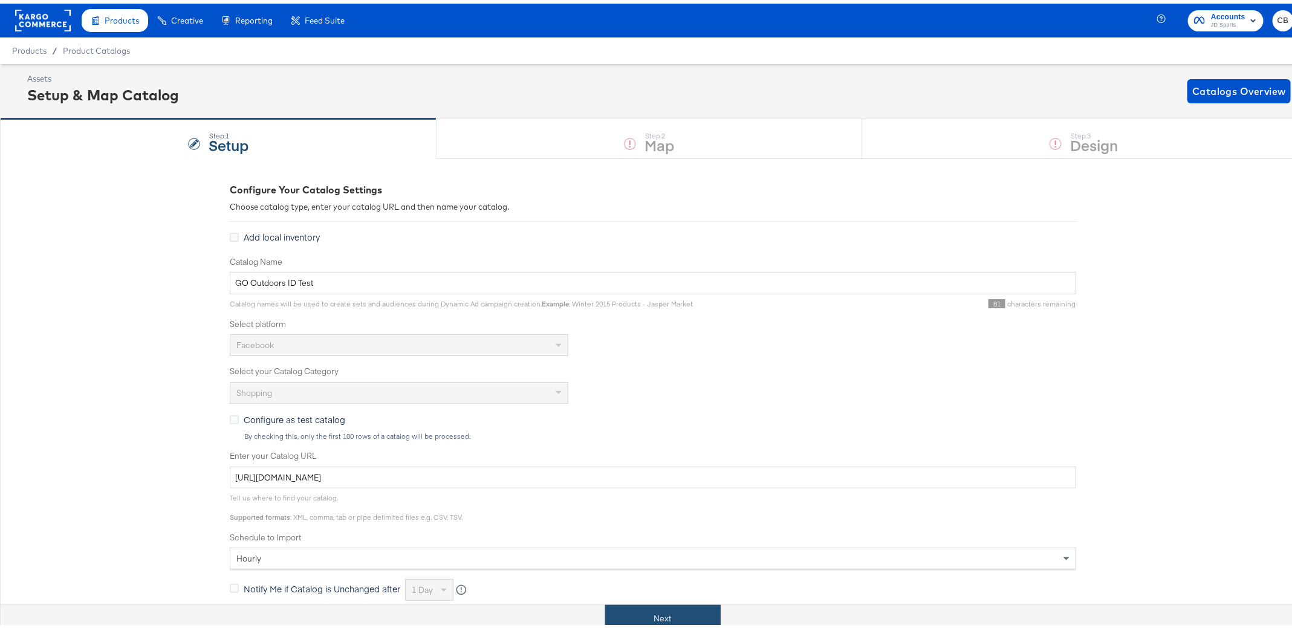
click at [624, 610] on button "Next" at bounding box center [662, 615] width 115 height 27
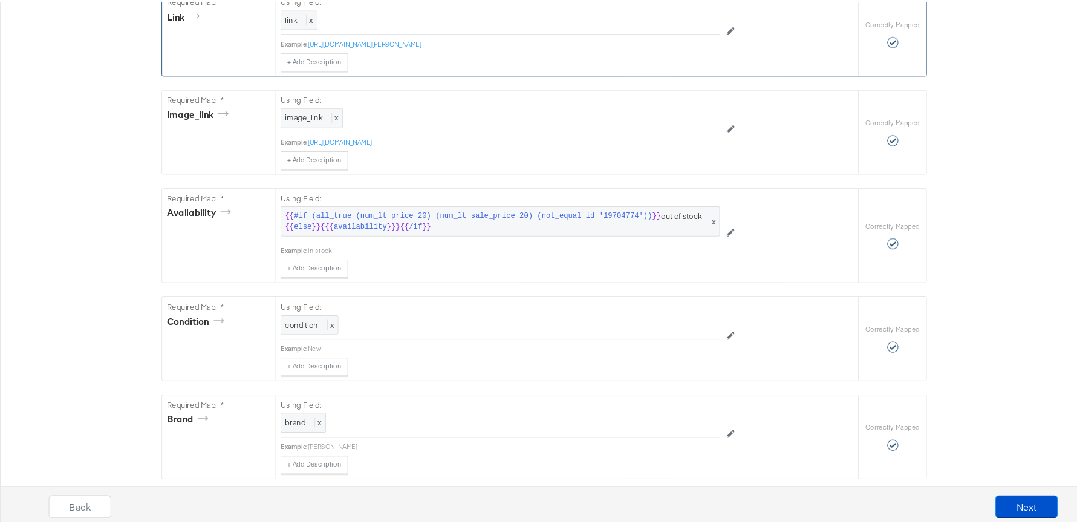
scroll to position [709, 0]
